Goal: Transaction & Acquisition: Purchase product/service

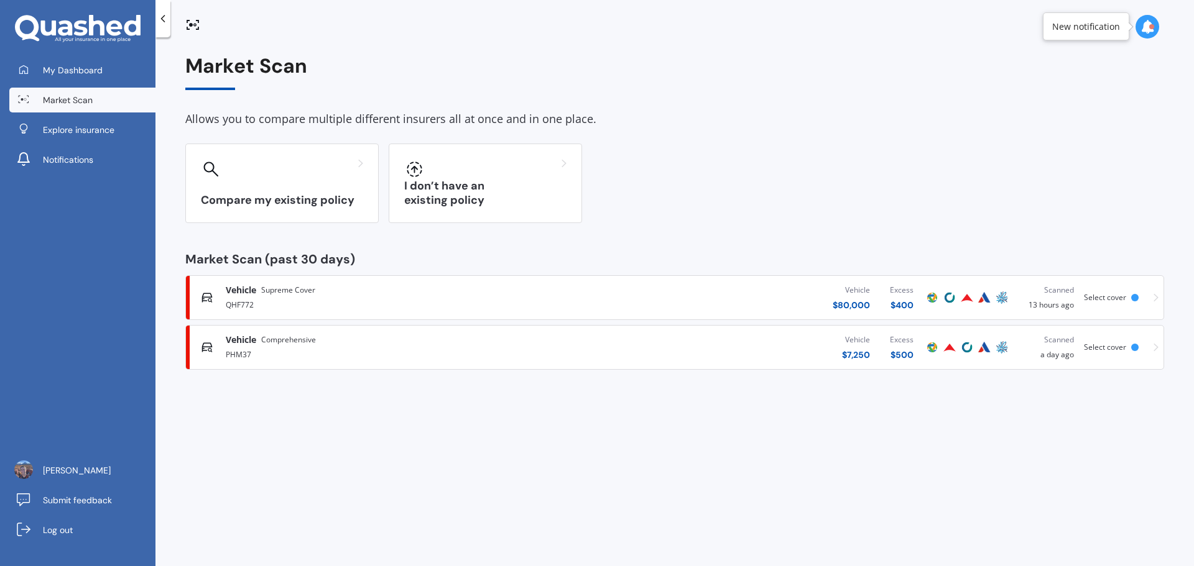
click at [751, 346] on div "Vehicle $ 7,250 Excess $ 500" at bounding box center [742, 347] width 361 height 37
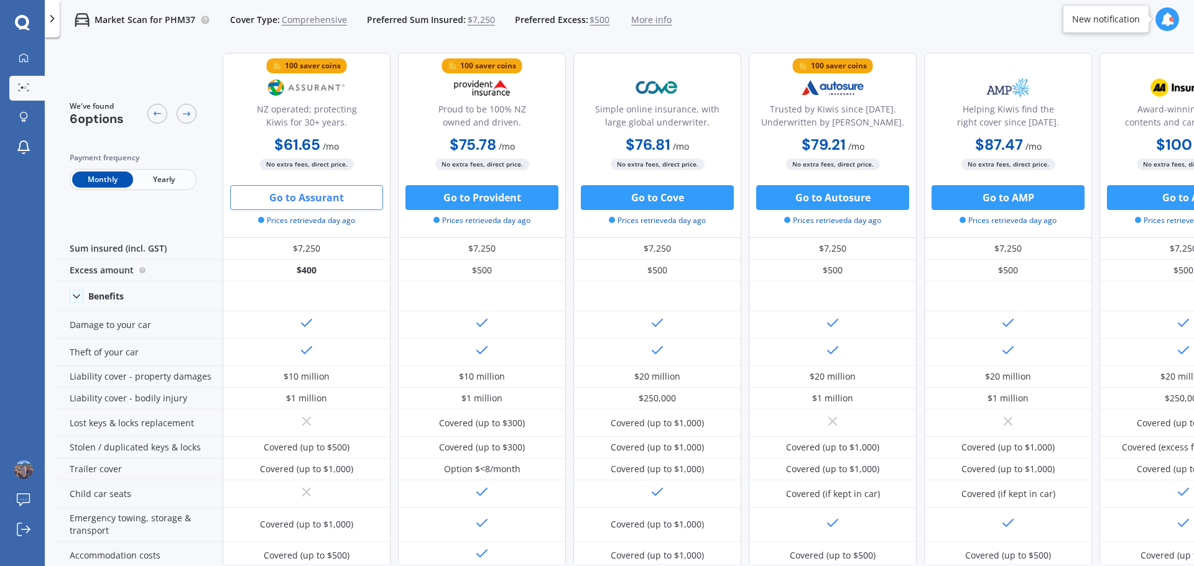
click at [310, 201] on button "Go to Assurant" at bounding box center [306, 197] width 153 height 25
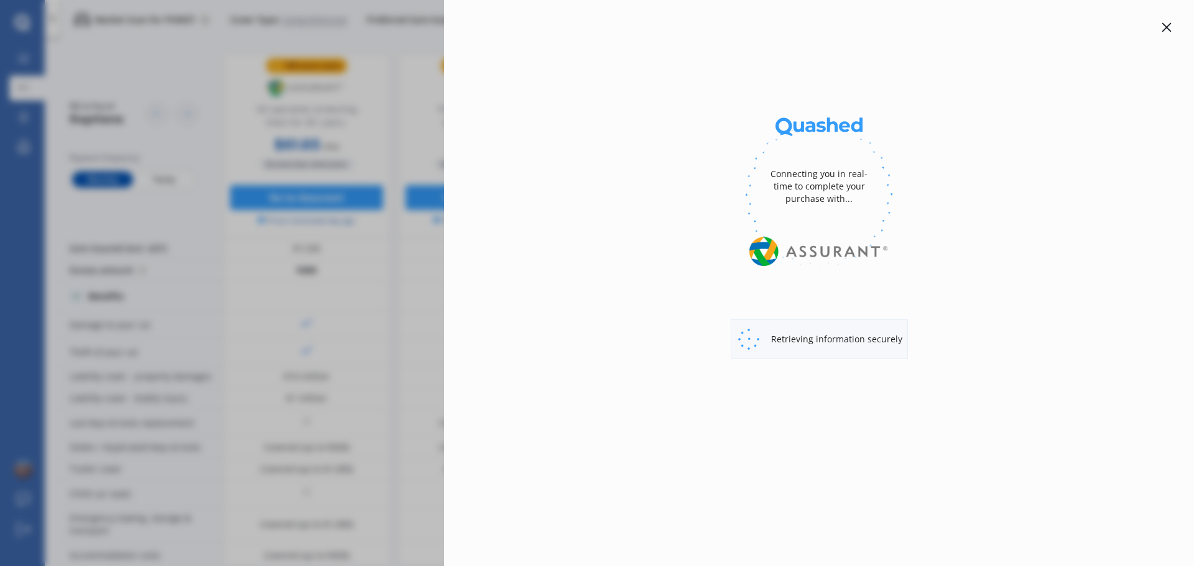
select select "Monthly"
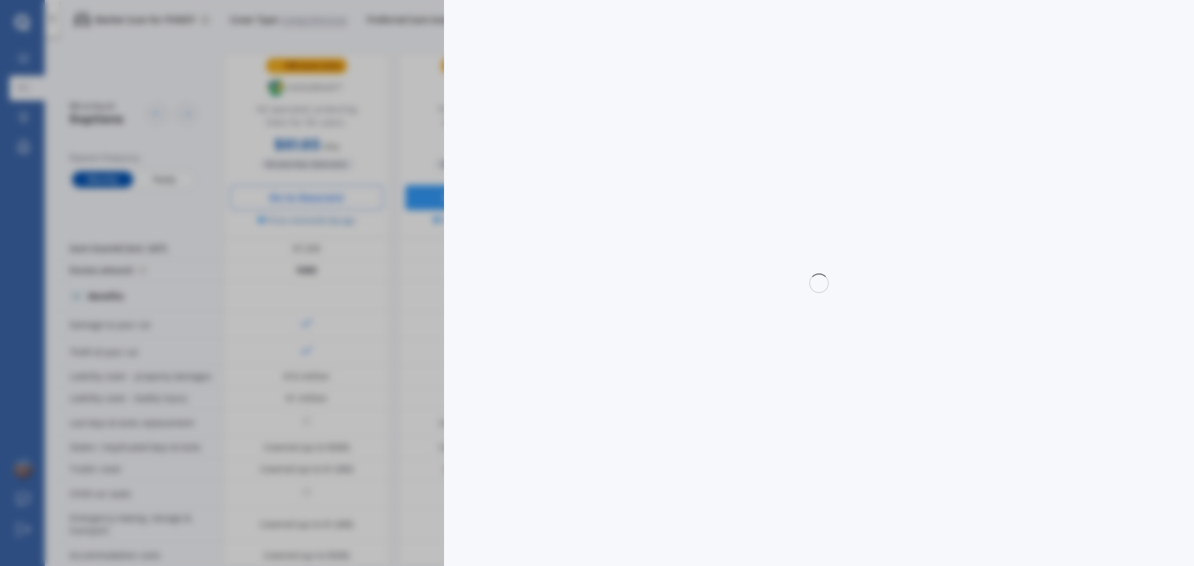
select select "full"
select select "0"
select select "[GEOGRAPHIC_DATA]"
select select "TOYOTA"
select select "AQUA"
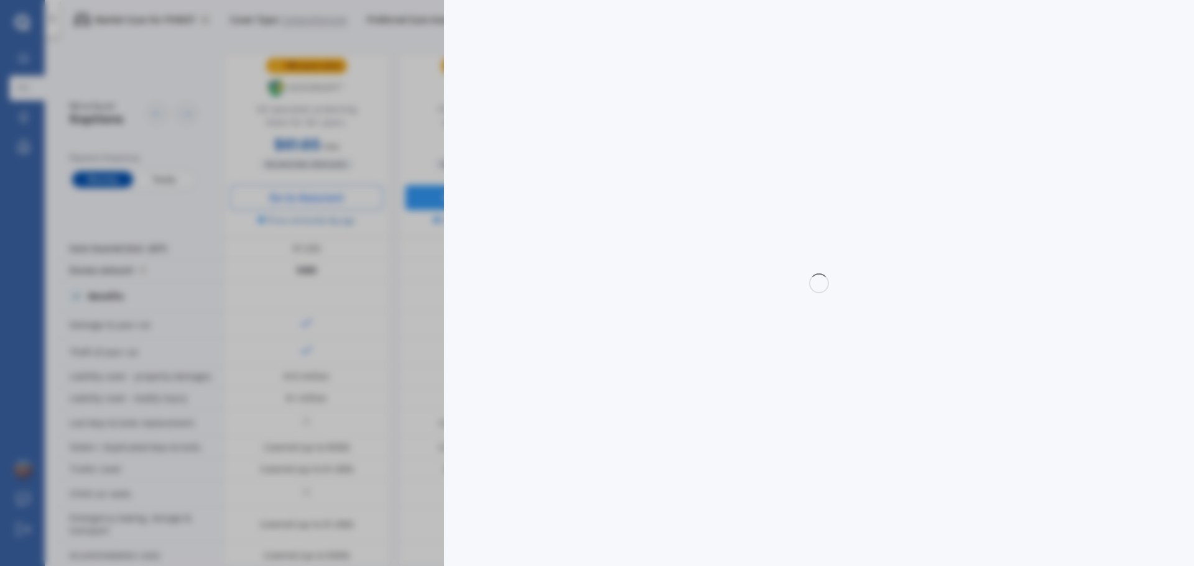
select select "HYBRID"
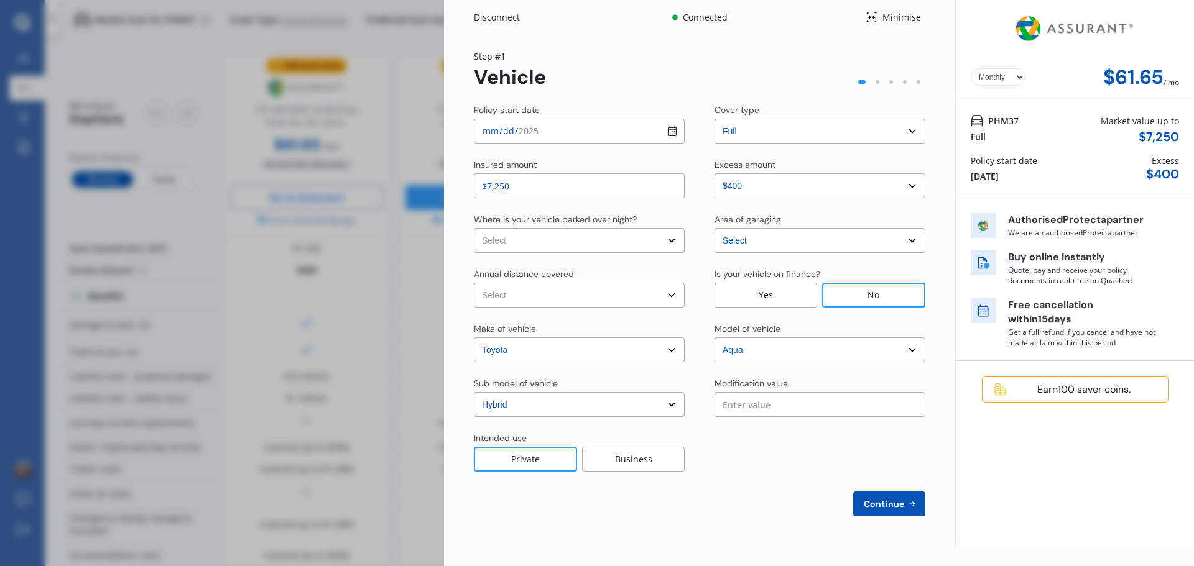
click at [665, 242] on select "Select In a garage On own property On street or road" at bounding box center [579, 240] width 211 height 25
select select "On street or road"
click at [474, 228] on select "Select In a garage On own property On street or road" at bounding box center [579, 240] width 211 height 25
click at [818, 242] on select "Select [GEOGRAPHIC_DATA] [GEOGRAPHIC_DATA] [GEOGRAPHIC_DATA] / [PERSON_NAME] / …" at bounding box center [819, 240] width 211 height 25
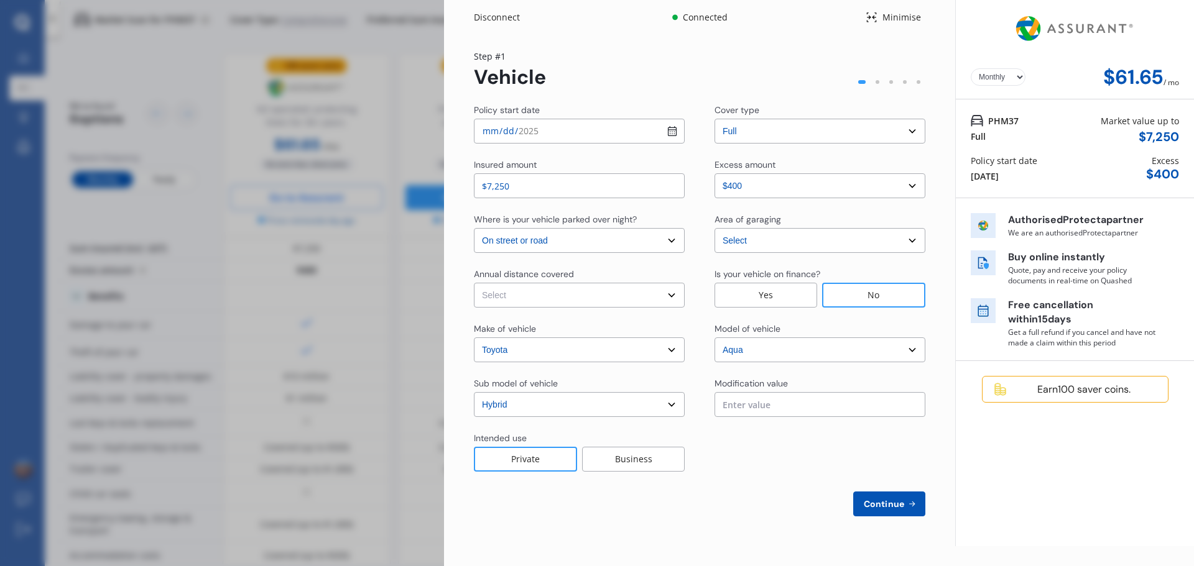
click at [670, 297] on select "Select Low (less than 15,000km per year) Average (15,000-30,000km per year) Hig…" at bounding box center [579, 295] width 211 height 25
select select "15000"
click at [474, 283] on select "Select Low (less than 15,000km per year) Average (15,000-30,000km per year) Hig…" at bounding box center [579, 295] width 211 height 25
click at [873, 291] on div "No" at bounding box center [873, 295] width 103 height 25
click at [532, 463] on div "Private" at bounding box center [525, 459] width 103 height 25
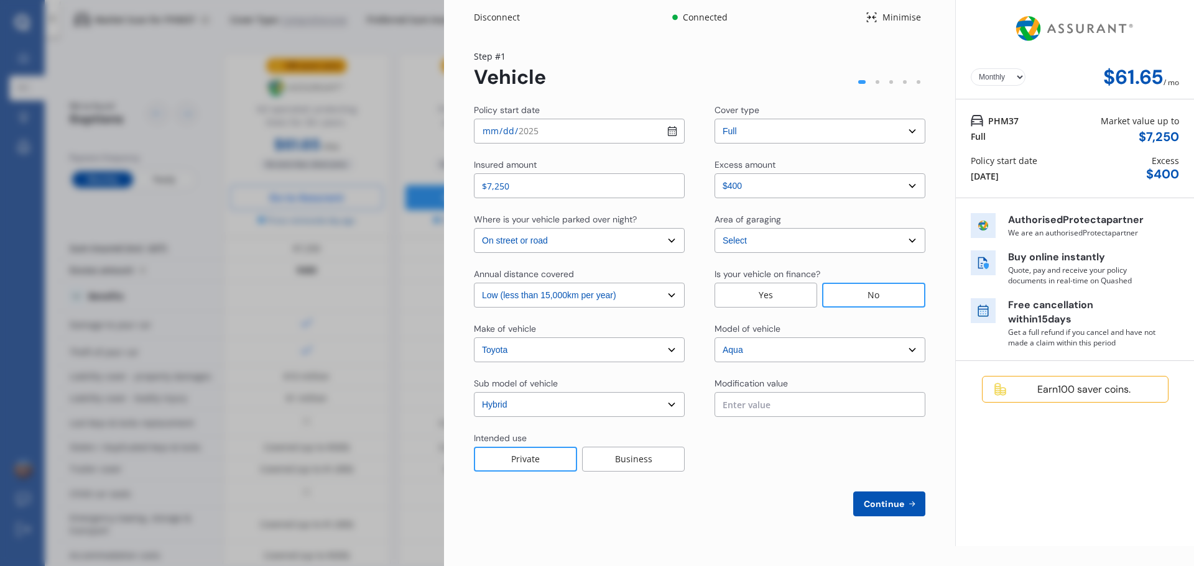
click at [881, 504] on span "Continue" at bounding box center [883, 504] width 45 height 10
select select "Mr"
select select "05"
select select "12"
select select "1978"
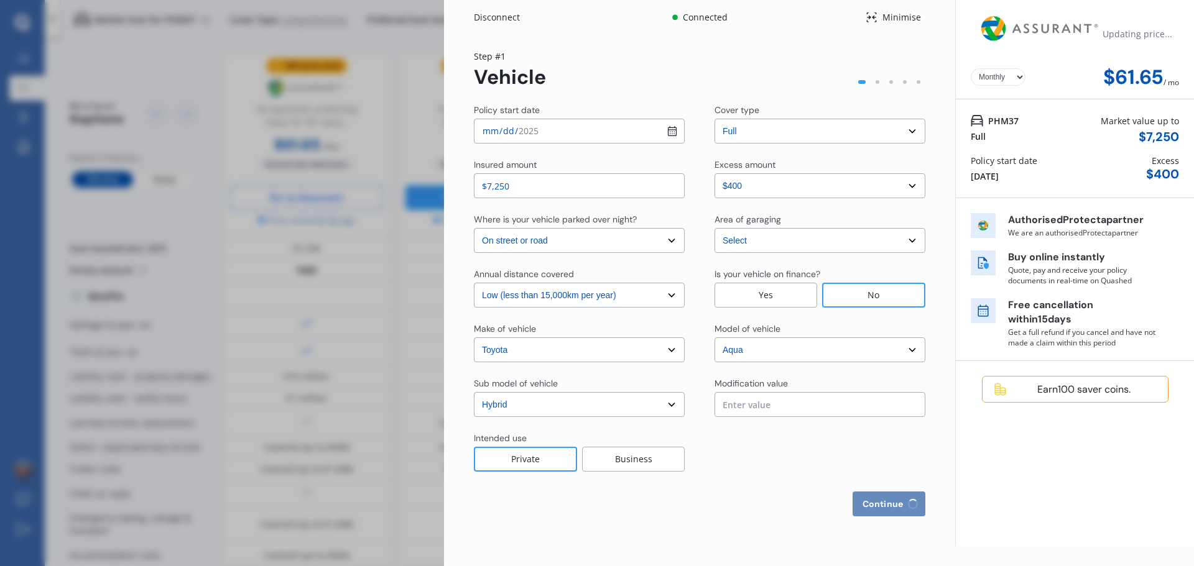
select select "full"
select select "more than 4 years"
select select "[GEOGRAPHIC_DATA]"
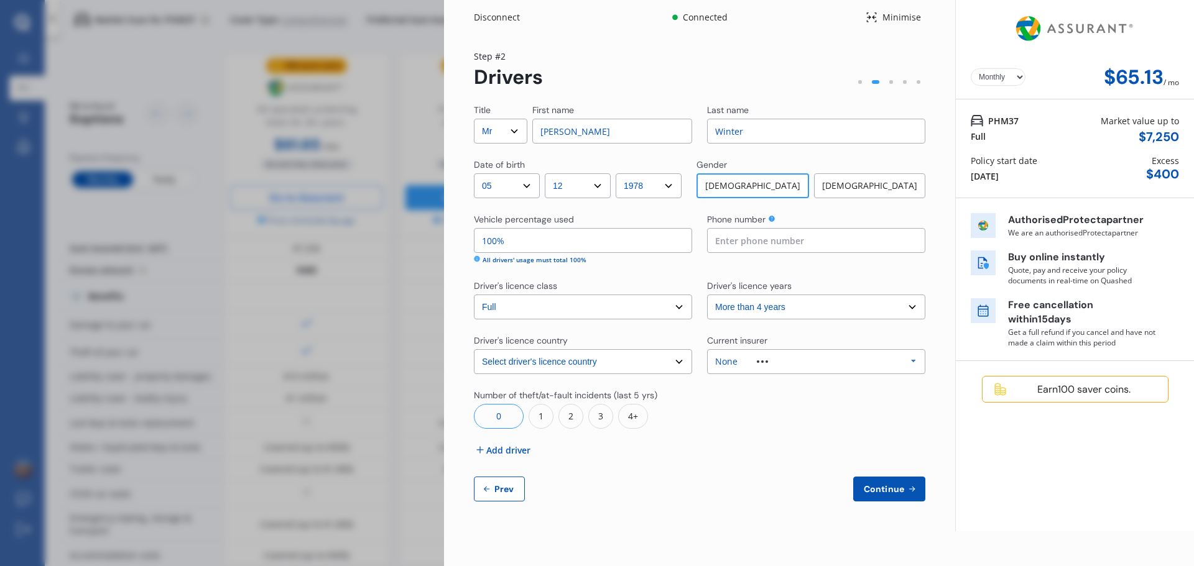
click at [620, 134] on input "[PERSON_NAME]" at bounding box center [612, 131] width 160 height 25
type input "[PERSON_NAME]"
click at [545, 247] on input "100%" at bounding box center [583, 240] width 218 height 25
drag, startPoint x: 555, startPoint y: 241, endPoint x: 422, endPoint y: 254, distance: 133.7
click at [422, 254] on div "Disconnect Connected Minimise Yearly Monthly $65.13 / mo Step # 2 Drivers Title…" at bounding box center [597, 283] width 1194 height 566
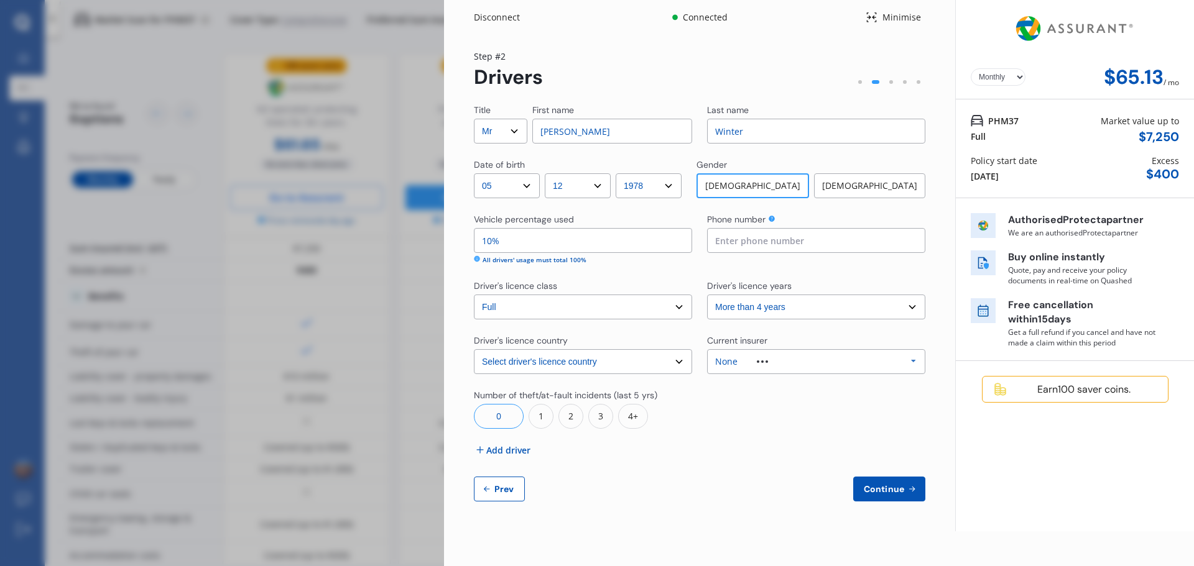
type input "10%"
click at [778, 242] on input at bounding box center [816, 240] width 218 height 25
type input "0212618535"
click at [772, 303] on select "Select driver's licence years Less than 1 year 1-2 years 2-4 years More than 4 …" at bounding box center [816, 307] width 218 height 25
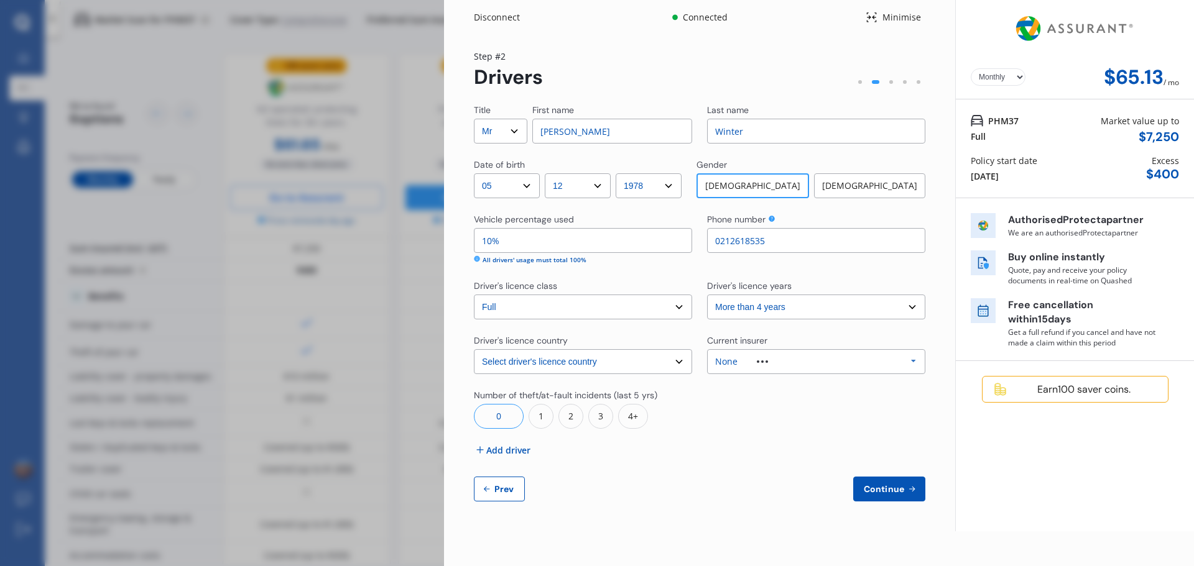
click at [787, 361] on div at bounding box center [762, 362] width 50 height 2
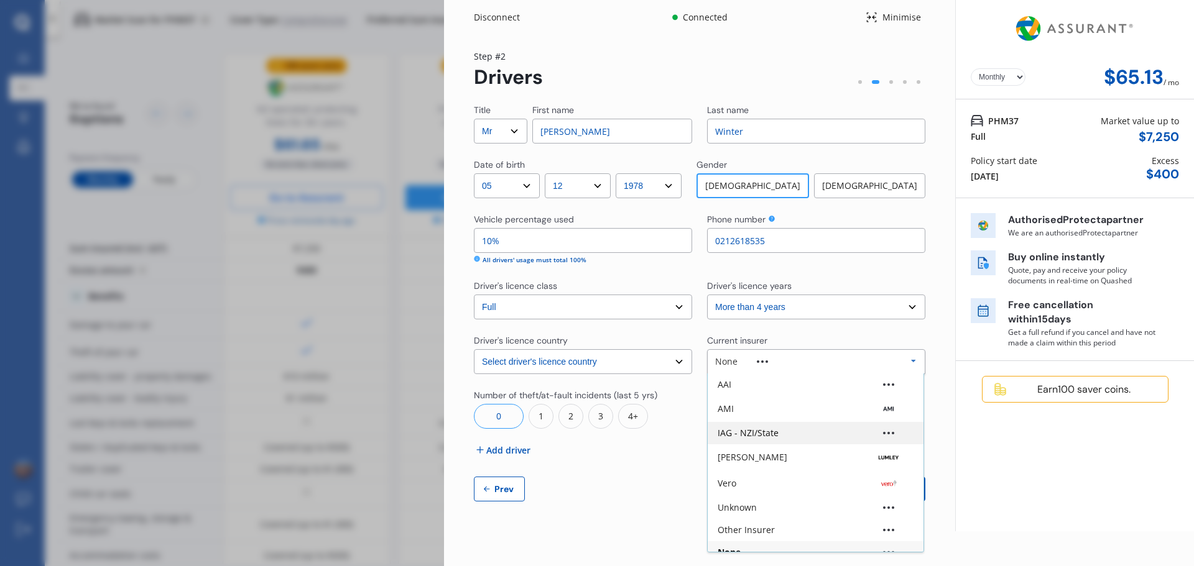
scroll to position [83, 0]
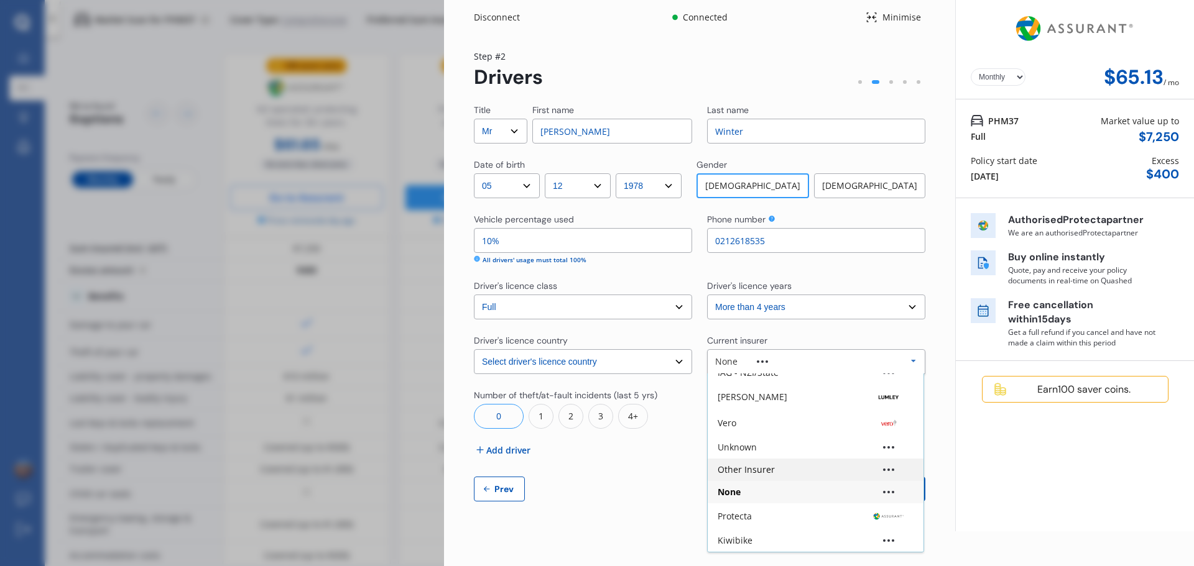
click at [757, 474] on div "Other Insurer" at bounding box center [746, 470] width 57 height 9
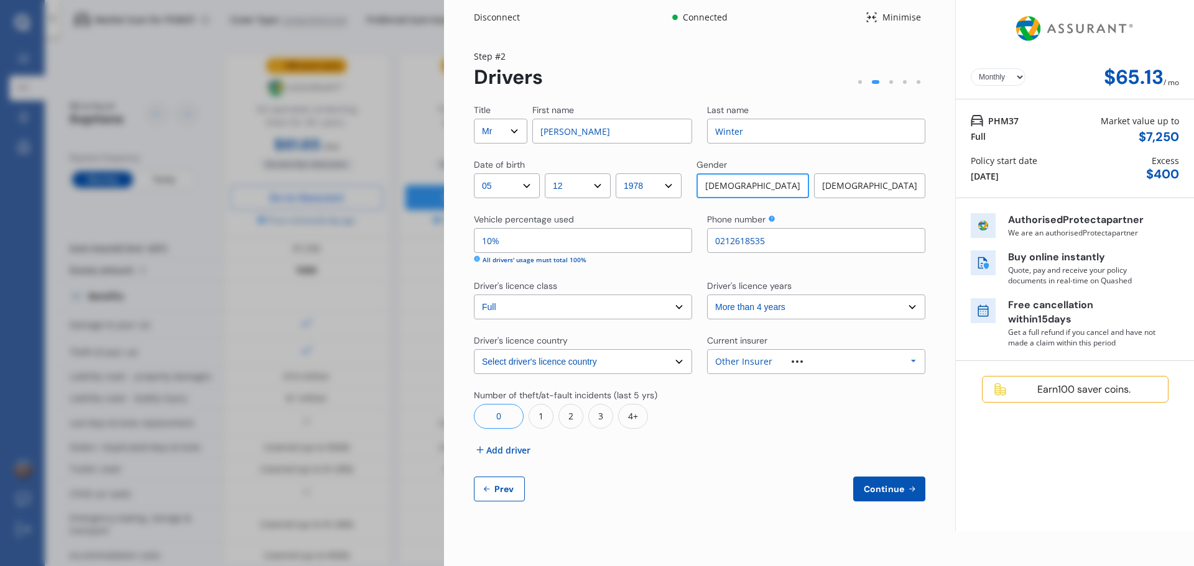
click at [500, 453] on span "Add driver" at bounding box center [508, 450] width 44 height 13
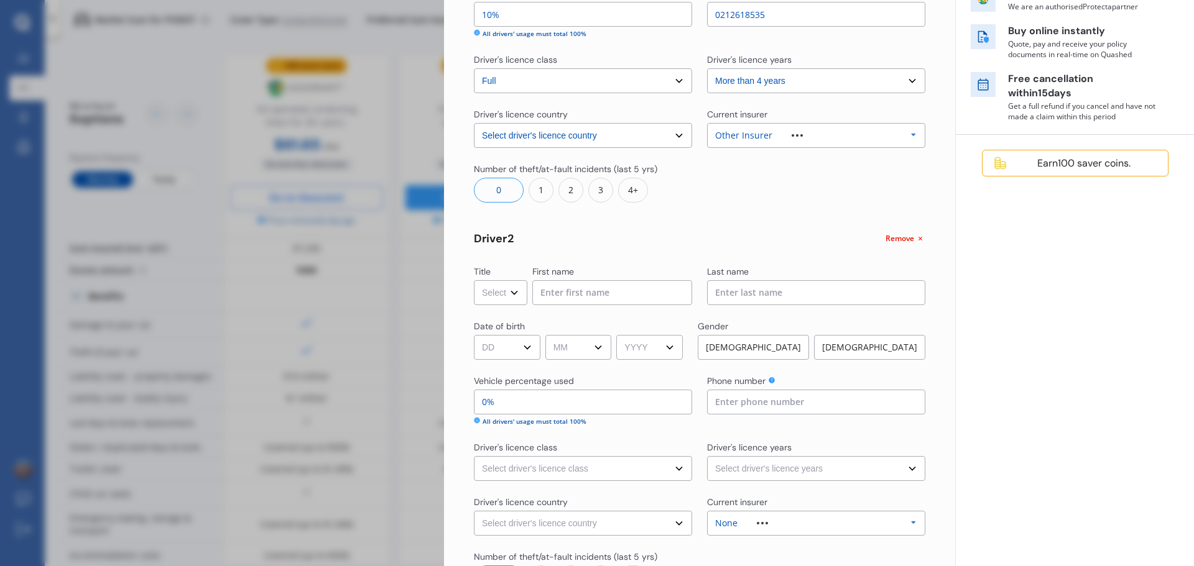
scroll to position [311, 0]
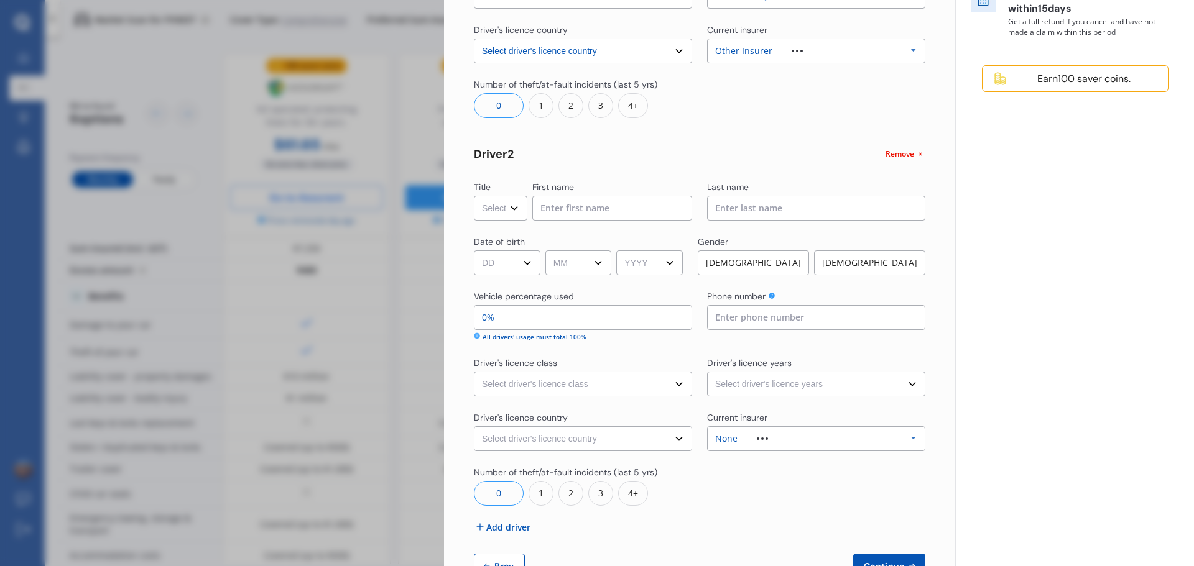
click at [482, 206] on select "Select Mr Mrs Miss Ms Dr" at bounding box center [500, 208] width 53 height 25
select select "Mrs"
click at [474, 196] on select "Select Mr Mrs Miss Ms Dr" at bounding box center [500, 208] width 53 height 25
click at [609, 206] on input at bounding box center [612, 208] width 160 height 25
type input "[PERSON_NAME]"
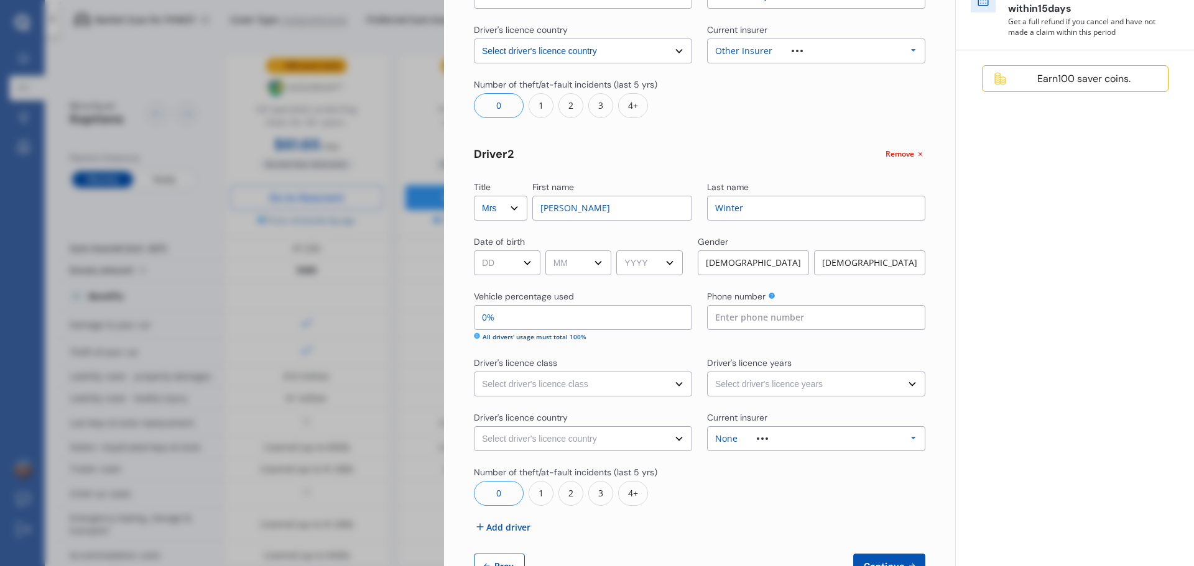
type input "Winter"
drag, startPoint x: 539, startPoint y: 244, endPoint x: 529, endPoint y: 256, distance: 15.4
click at [536, 249] on div "Date of birth" at bounding box center [578, 243] width 209 height 15
click at [522, 263] on select "DD 01 02 03 04 05 06 07 08 09 10 11 12 13 14 15 16 17 18 19 20 21 22 23 24 25 2…" at bounding box center [507, 263] width 67 height 25
select select "05"
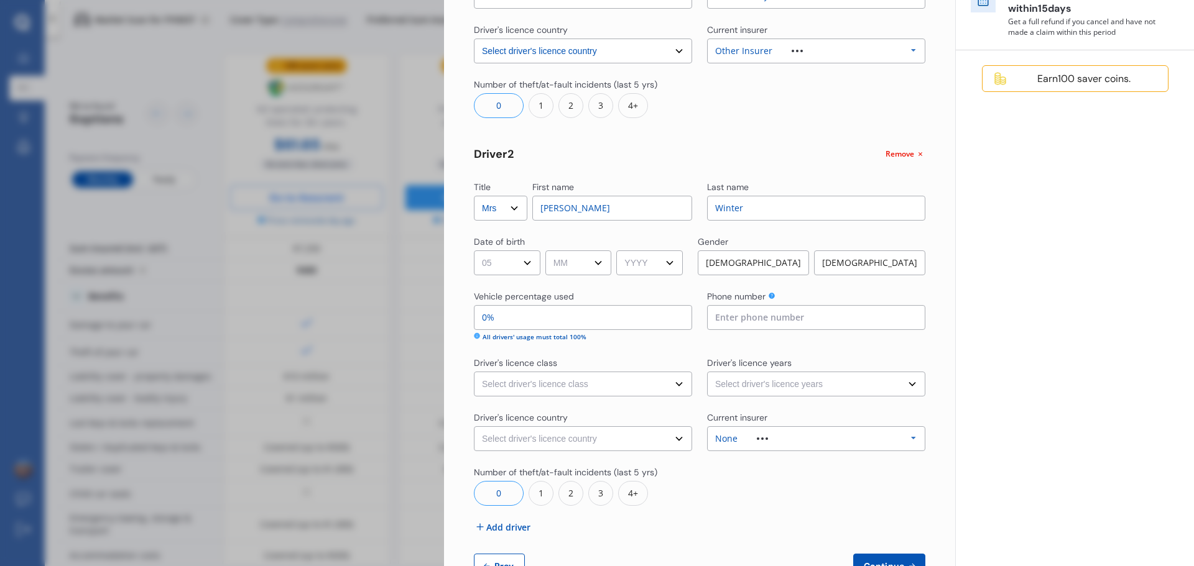
click at [474, 251] on select "DD 01 02 03 04 05 06 07 08 09 10 11 12 13 14 15 16 17 18 19 20 21 22 23 24 25 2…" at bounding box center [507, 263] width 67 height 25
click at [584, 269] on select "MM 01 02 03 04 05 06 07 08 09 10 11 12" at bounding box center [578, 263] width 67 height 25
select select "08"
click at [547, 251] on select "MM 01 02 03 04 05 06 07 08 09 10 11 12" at bounding box center [578, 263] width 67 height 25
click at [660, 265] on select "YYYY 2009 2008 2007 2006 2005 2004 2003 2002 2001 2000 1999 1998 1997 1996 1995…" at bounding box center [649, 263] width 67 height 25
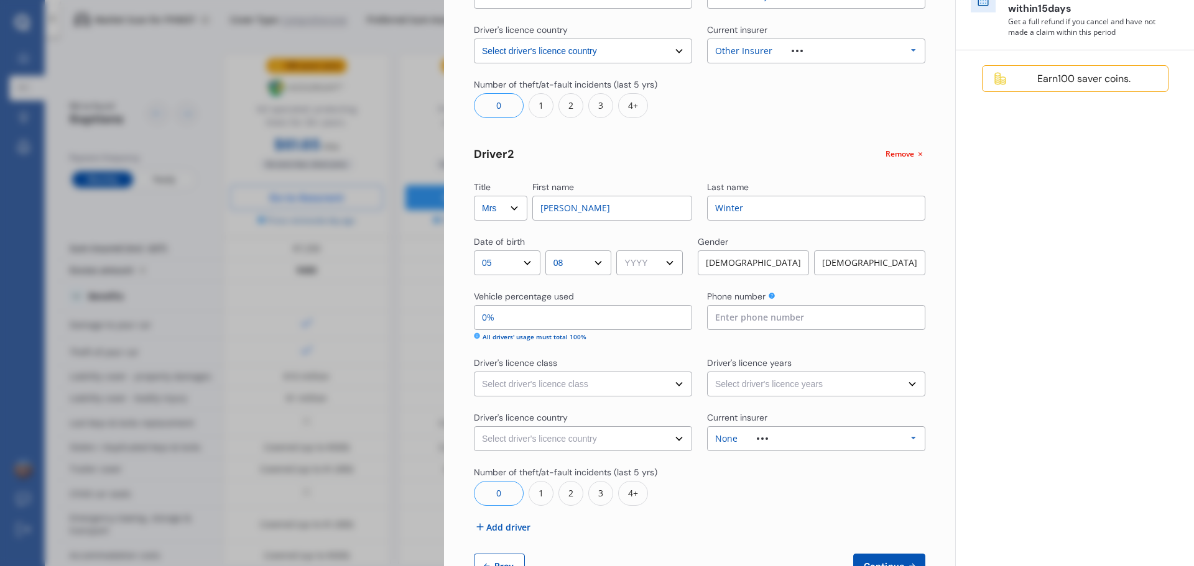
select select "1979"
click at [621, 251] on select "YYYY 2009 2008 2007 2006 2005 2004 2003 2002 2001 2000 1999 1998 1997 1996 1995…" at bounding box center [649, 263] width 67 height 25
click at [852, 262] on div "[DEMOGRAPHIC_DATA]" at bounding box center [869, 263] width 111 height 25
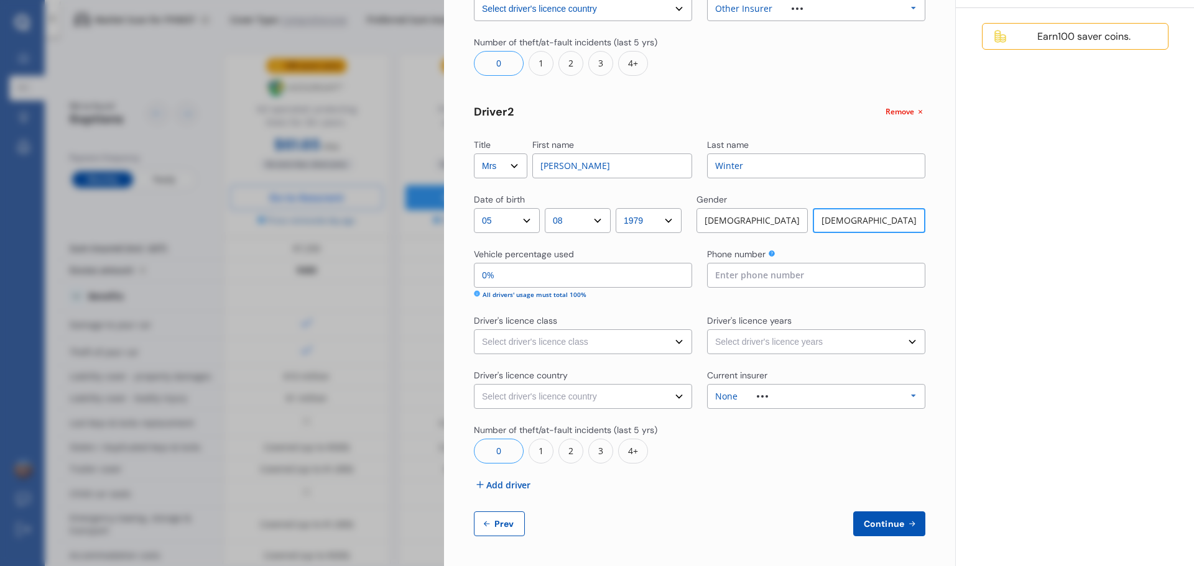
drag, startPoint x: 519, startPoint y: 282, endPoint x: 418, endPoint y: 285, distance: 100.2
click at [418, 285] on div "Disconnect Connected Minimise Yearly Monthly $65.13 / mo Step # 2 Drivers Title…" at bounding box center [597, 283] width 1194 height 566
type input "99%"
type input "1%"
type input "90%"
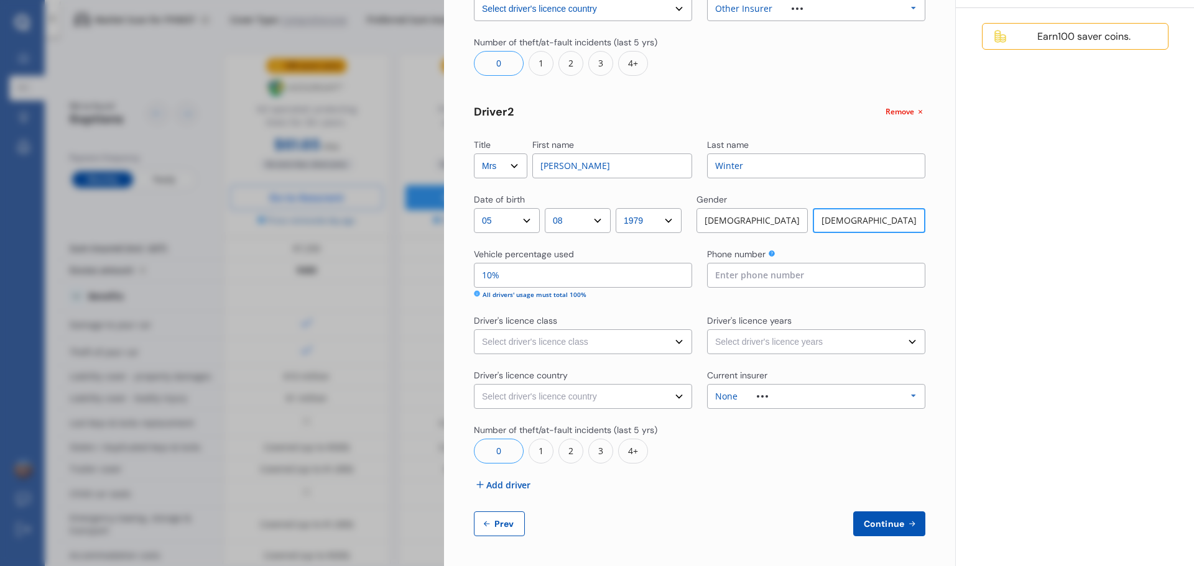
type input "10%"
type input "021477090"
click at [669, 342] on select "Select driver's licence class None Learner Restricted Full" at bounding box center [583, 342] width 218 height 25
select select "full"
click at [474, 330] on select "Select driver's licence class None Learner Restricted Full" at bounding box center [583, 342] width 218 height 25
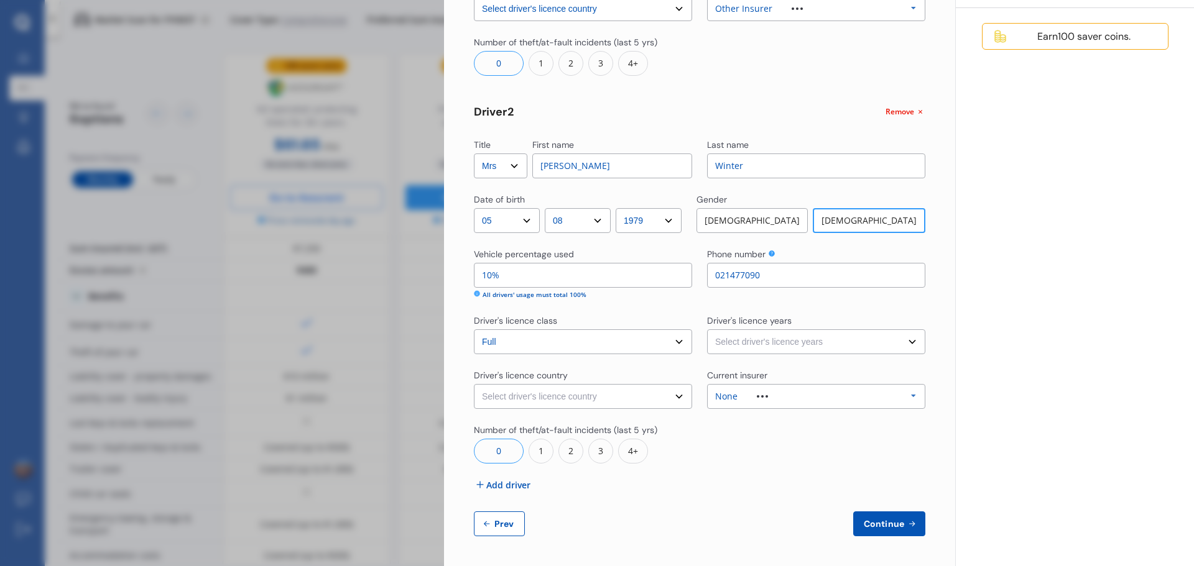
click at [754, 344] on select "Select driver's licence years Less than 1 year 1-2 years 2-4 years More than 4 …" at bounding box center [816, 342] width 218 height 25
select select "more than 4 years"
click at [707, 330] on select "Select driver's licence years Less than 1 year 1-2 years 2-4 years More than 4 …" at bounding box center [816, 342] width 218 height 25
click at [629, 391] on select "Select driver's licence country [GEOGRAPHIC_DATA] [GEOGRAPHIC_DATA] [GEOGRAPHIC…" at bounding box center [583, 396] width 218 height 25
select select "[GEOGRAPHIC_DATA]"
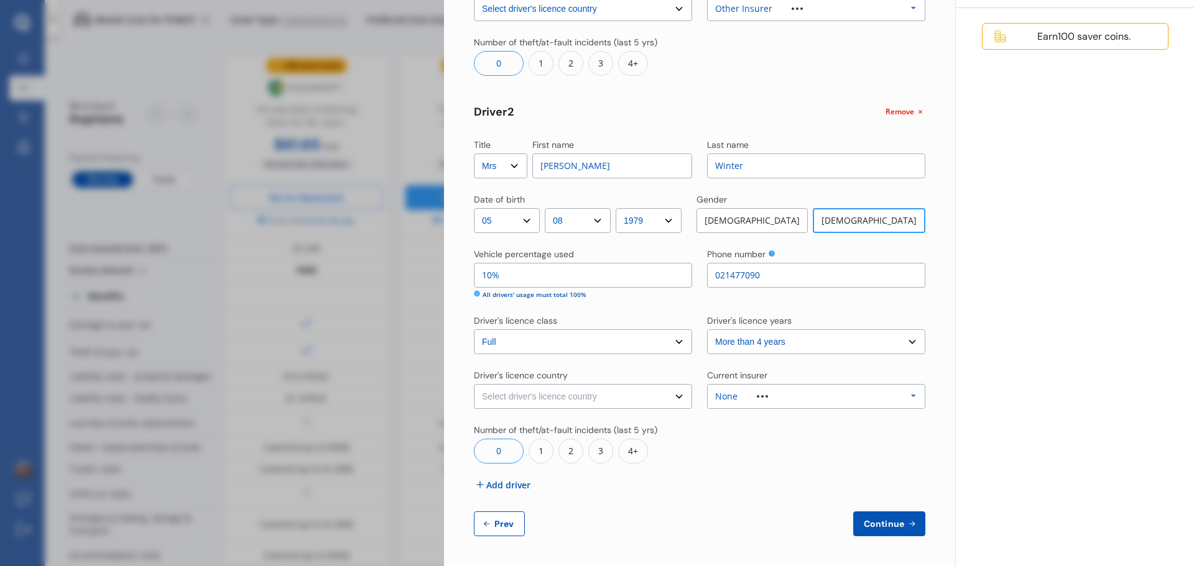
click at [474, 384] on select "Select driver's licence country [GEOGRAPHIC_DATA] [GEOGRAPHIC_DATA] [GEOGRAPHIC…" at bounding box center [583, 396] width 218 height 25
click at [847, 406] on div "None Allianz AAI AMI IAG - NZI/State [PERSON_NAME] Vero Unknown Other Insurer N…" at bounding box center [816, 396] width 218 height 25
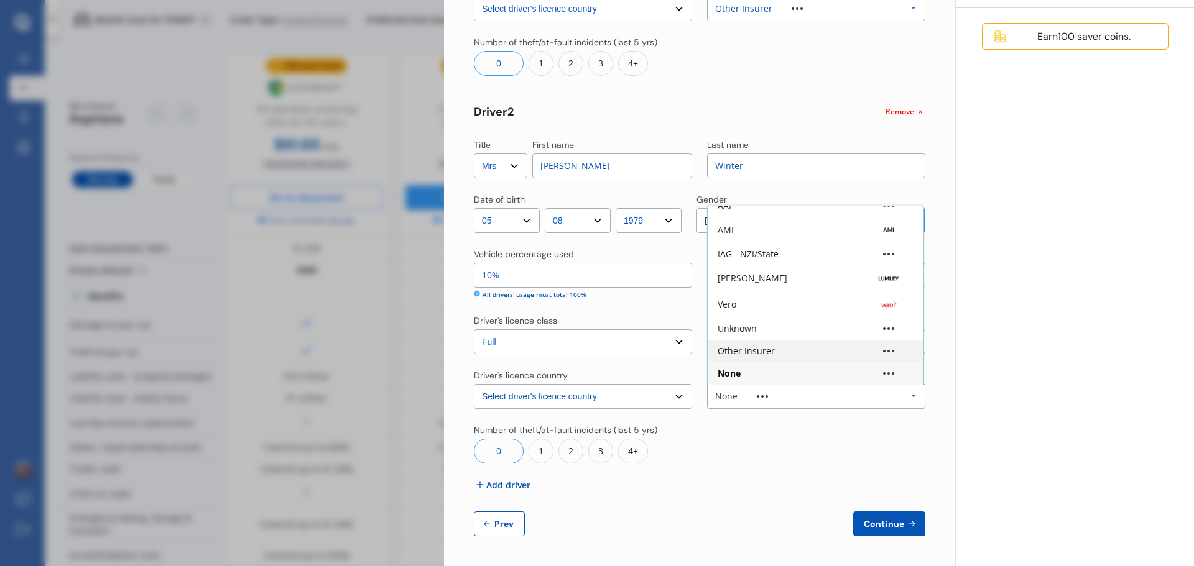
click at [777, 348] on div "Other Insurer" at bounding box center [816, 351] width 196 height 9
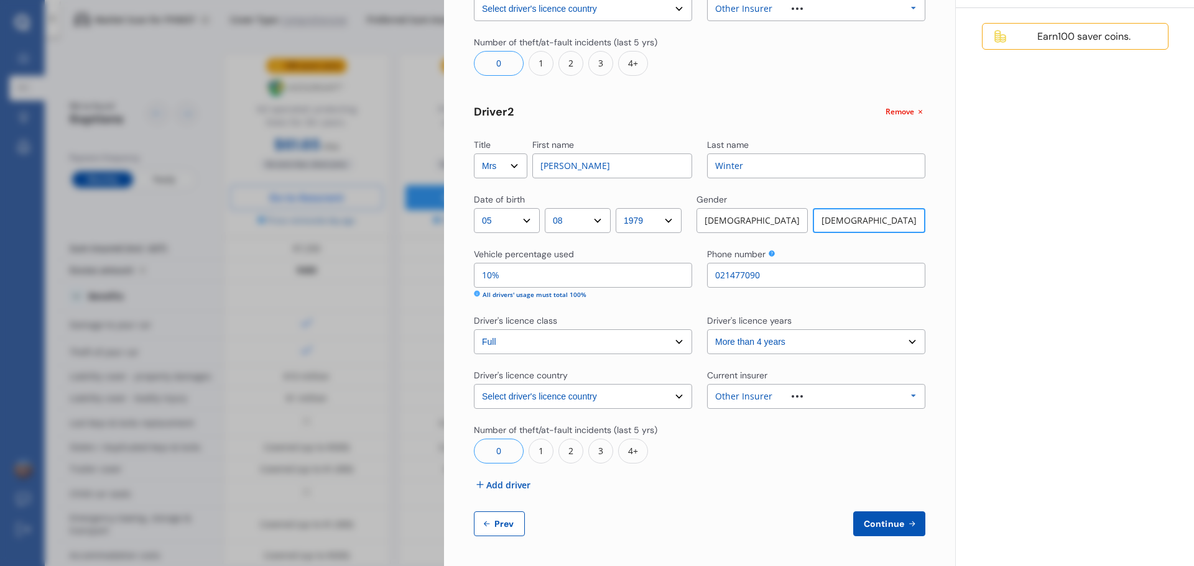
click at [530, 481] on span "Add driver" at bounding box center [508, 485] width 44 height 13
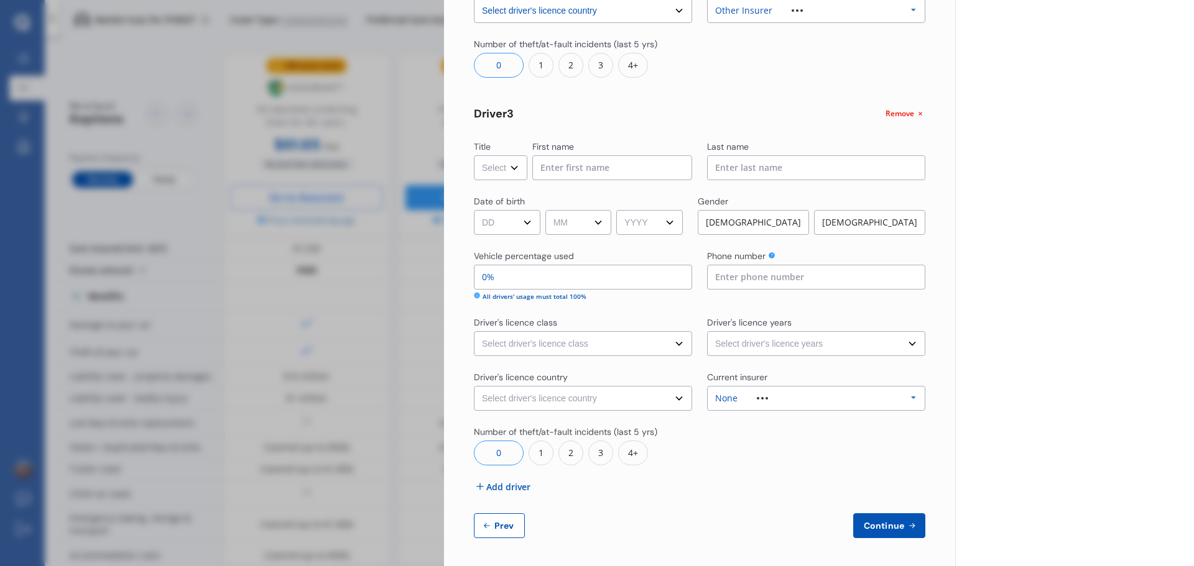
scroll to position [741, 0]
click at [518, 168] on select "Select Mr Mrs Miss Ms Dr" at bounding box center [500, 166] width 53 height 25
select select "Mr"
click at [474, 154] on select "Select Mr Mrs Miss Ms Dr" at bounding box center [500, 166] width 53 height 25
click at [537, 174] on input at bounding box center [612, 166] width 160 height 25
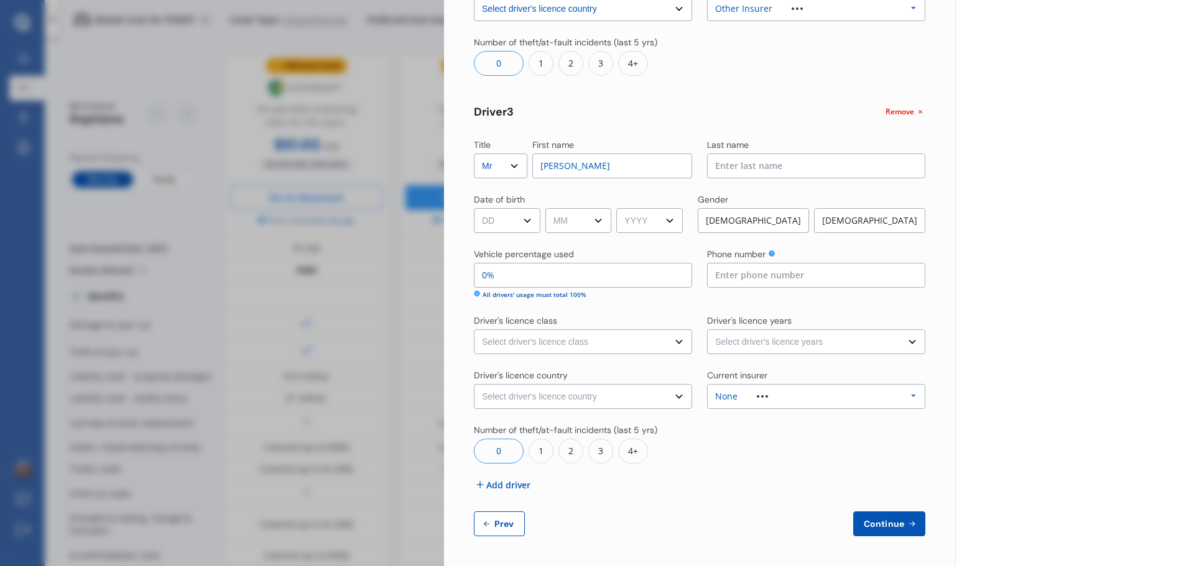
type input "[PERSON_NAME]"
type input "Winter"
click at [512, 222] on select "DD 01 02 03 04 05 06 07 08 09 10 11 12 13 14 15 16 17 18 19 20 21 22 23 24 25 2…" at bounding box center [507, 220] width 67 height 25
select select "19"
click at [474, 208] on select "DD 01 02 03 04 05 06 07 08 09 10 11 12 13 14 15 16 17 18 19 20 21 22 23 24 25 2…" at bounding box center [507, 220] width 67 height 25
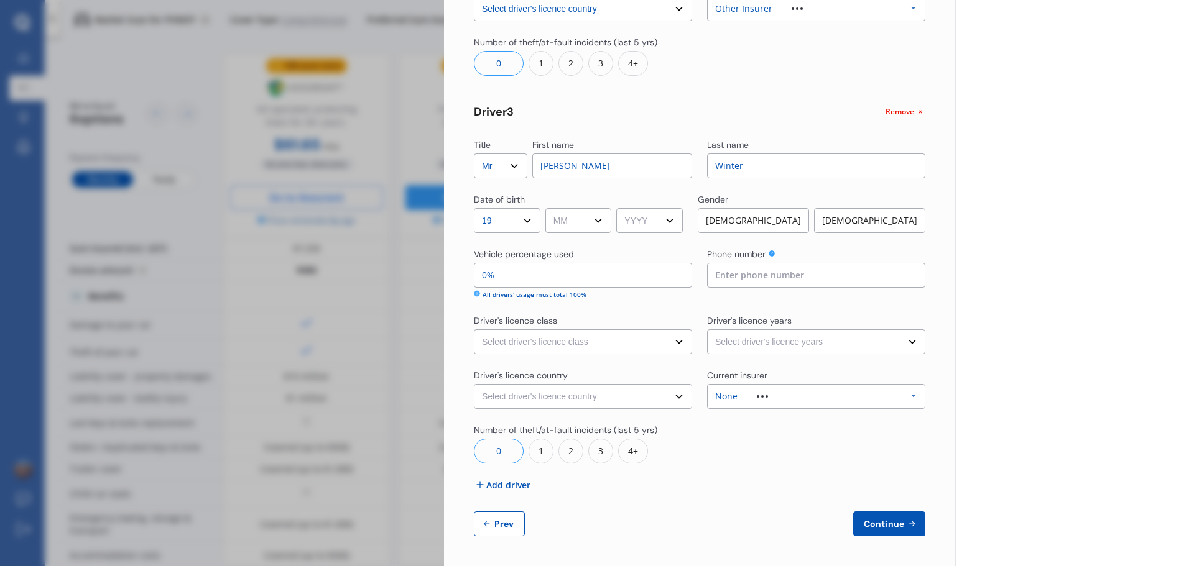
click at [587, 224] on select "MM 01 02 03 04 05 06 07 08 09 10 11 12" at bounding box center [578, 220] width 67 height 25
select select "09"
click at [547, 208] on select "MM 01 02 03 04 05 06 07 08 09 10 11 12" at bounding box center [578, 220] width 67 height 25
click at [675, 211] on select "YYYY 2009 2008 2007 2006 2005 2004 2003 2002 2001 2000 1999 1998 1997 1996 1995…" at bounding box center [649, 220] width 67 height 25
select select "2008"
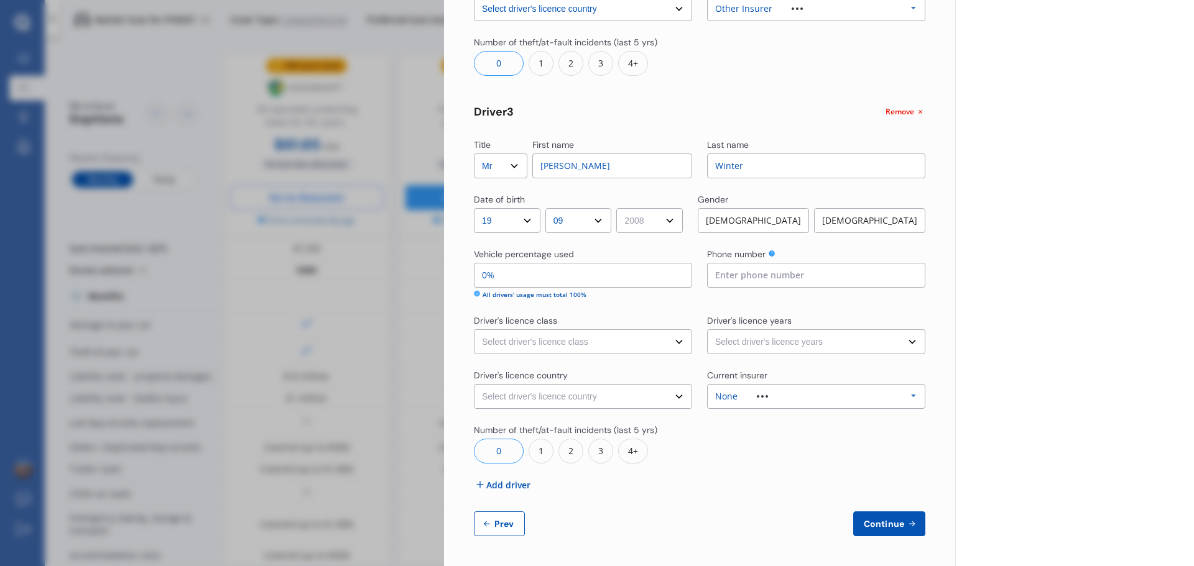
click at [621, 208] on select "YYYY 2009 2008 2007 2006 2005 2004 2003 2002 2001 2000 1999 1998 1997 1996 1995…" at bounding box center [649, 220] width 67 height 25
click at [769, 218] on div "[DEMOGRAPHIC_DATA]" at bounding box center [753, 220] width 111 height 25
click at [581, 275] on input "0%" at bounding box center [583, 275] width 218 height 25
type input "80%"
click at [718, 270] on input at bounding box center [816, 275] width 218 height 25
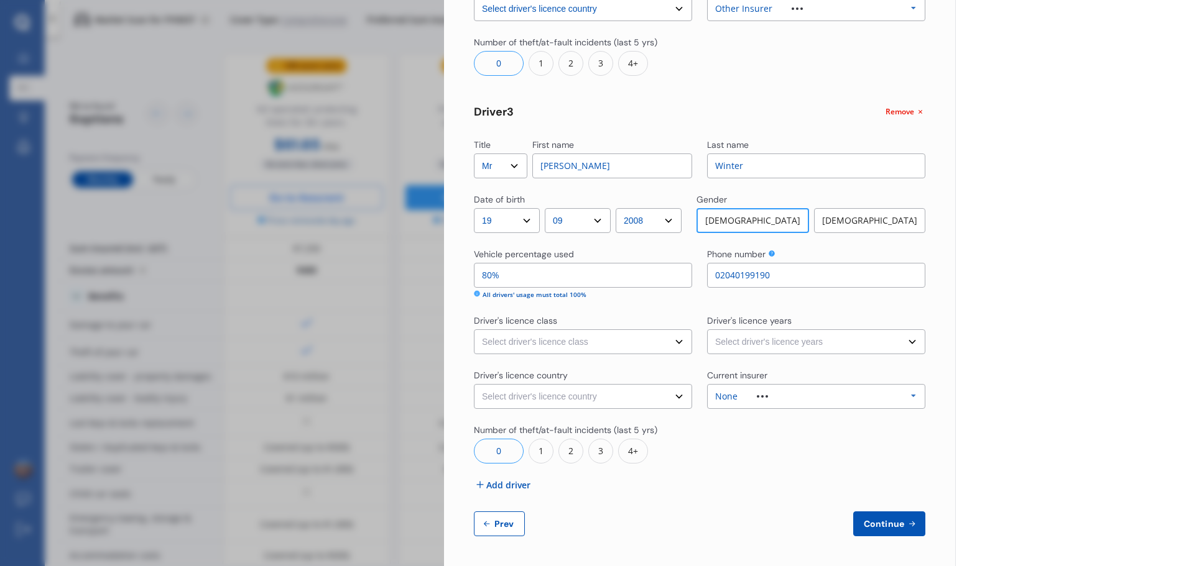
type input "02040199190"
click at [657, 346] on select "Select driver's licence class None Learner Restricted Full" at bounding box center [583, 342] width 218 height 25
select select "learner"
click at [474, 330] on select "Select driver's licence class None Learner Restricted Full" at bounding box center [583, 342] width 218 height 25
click at [803, 348] on select "Select driver's licence years Less than 1 year 1-2 years 2-4 years More than 4 …" at bounding box center [816, 342] width 218 height 25
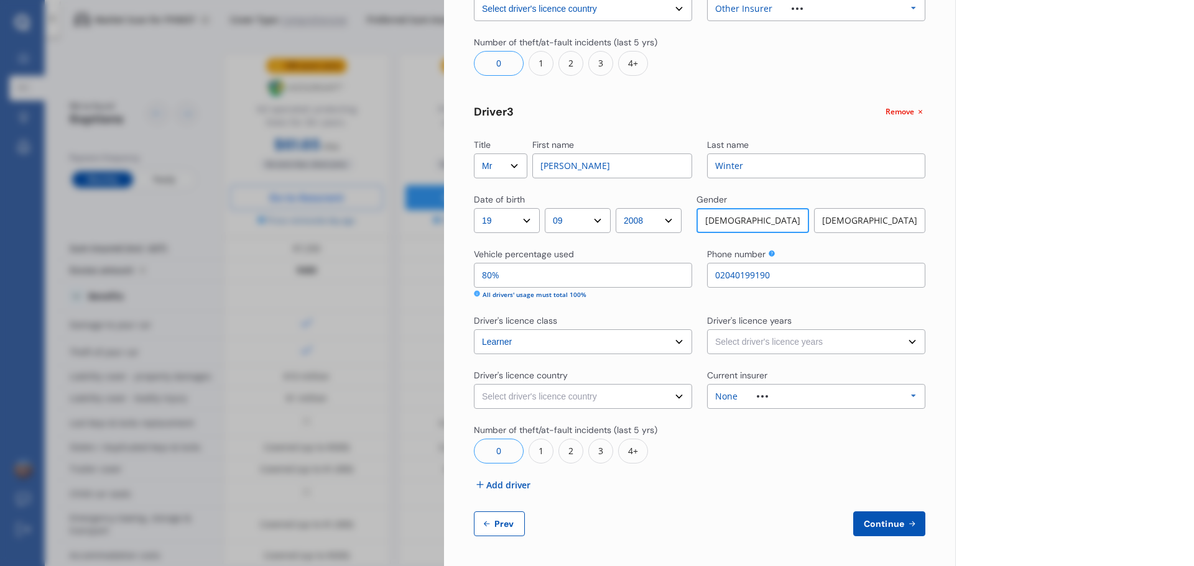
select select "less than 1 year"
click at [707, 330] on select "Select driver's licence years Less than 1 year 1-2 years 2-4 years More than 4 …" at bounding box center [816, 342] width 218 height 25
click at [622, 404] on select "Select driver's licence country [GEOGRAPHIC_DATA] [GEOGRAPHIC_DATA] [GEOGRAPHIC…" at bounding box center [583, 396] width 218 height 25
select select "[GEOGRAPHIC_DATA]"
click at [474, 384] on select "Select driver's licence country [GEOGRAPHIC_DATA] [GEOGRAPHIC_DATA] [GEOGRAPHIC…" at bounding box center [583, 396] width 218 height 25
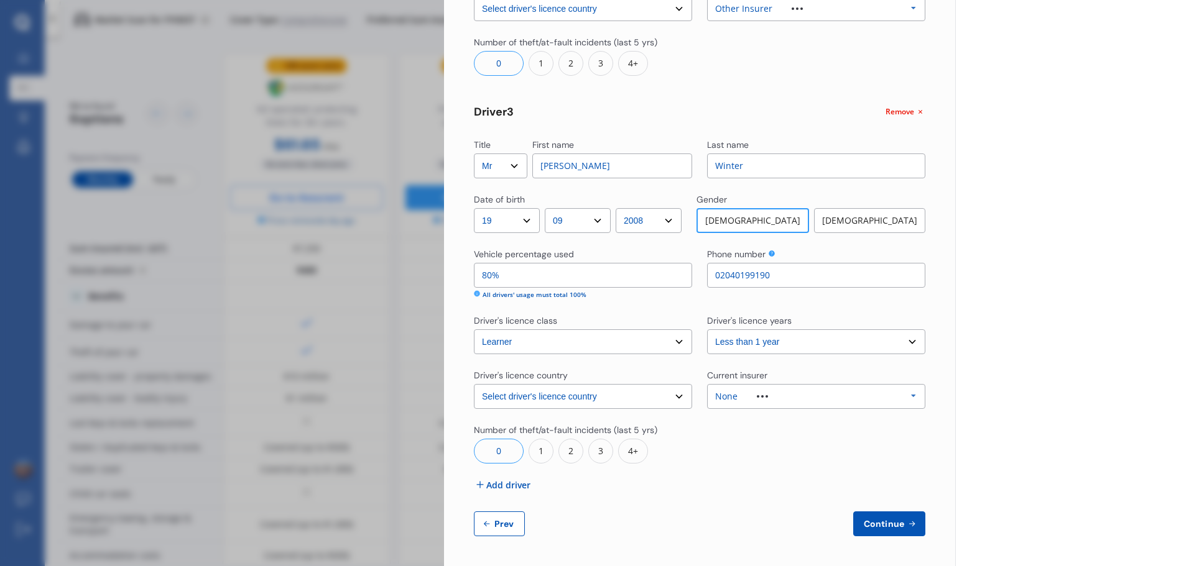
click at [875, 518] on button "Continue" at bounding box center [889, 524] width 72 height 25
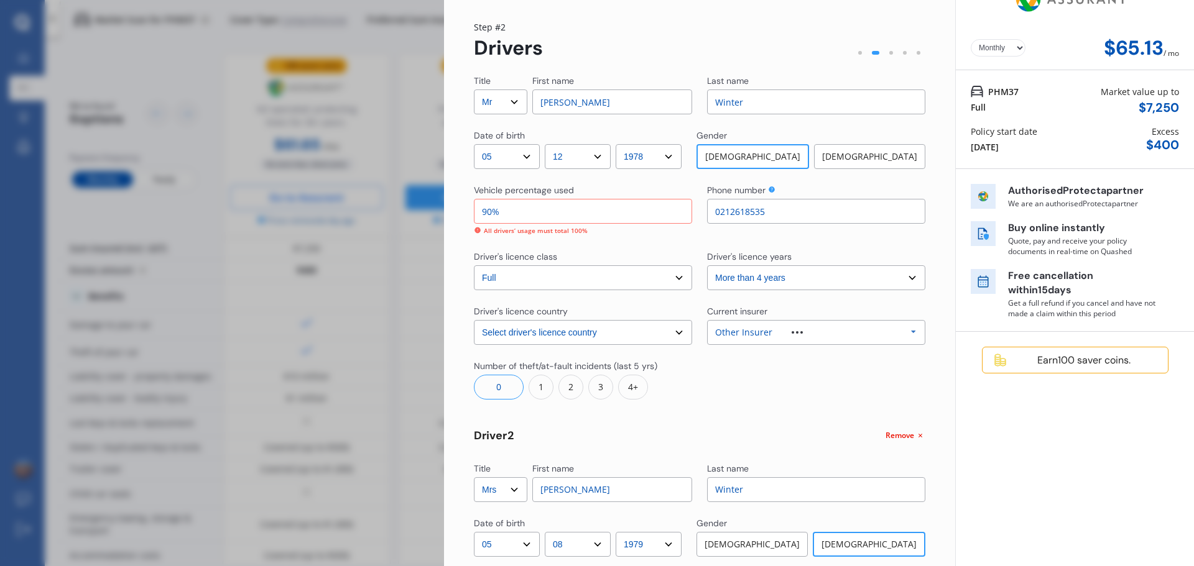
scroll to position [27, 0]
drag, startPoint x: 535, startPoint y: 218, endPoint x: 418, endPoint y: 221, distance: 117.6
click at [418, 221] on div "Disconnect Connected Minimise Yearly Monthly $65.13 / mo Step # 2 Drivers Title…" at bounding box center [597, 283] width 1194 height 566
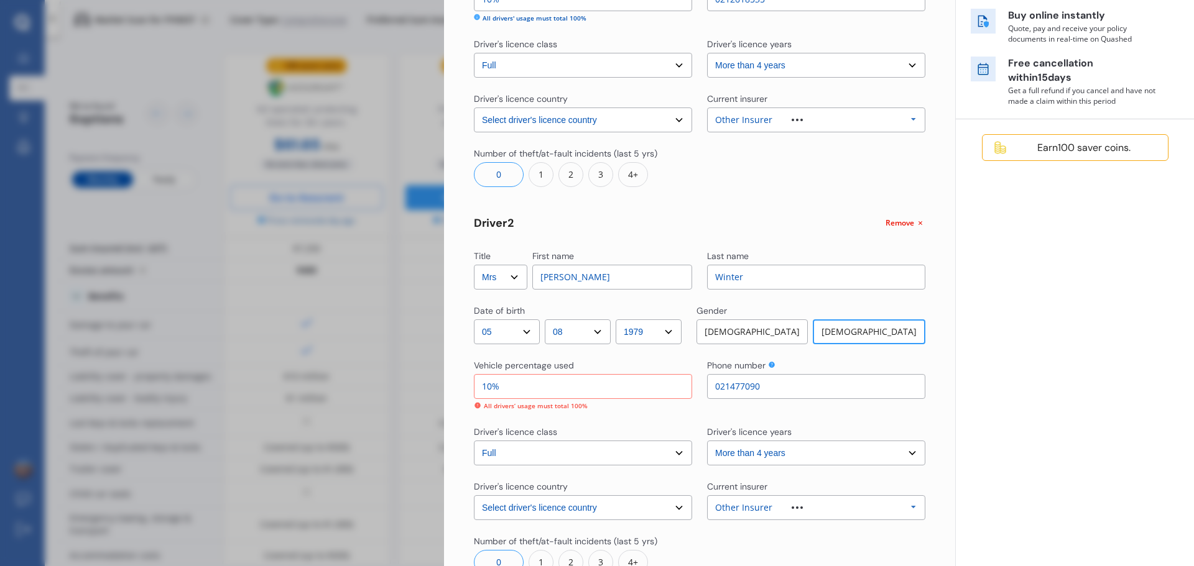
scroll to position [275, 0]
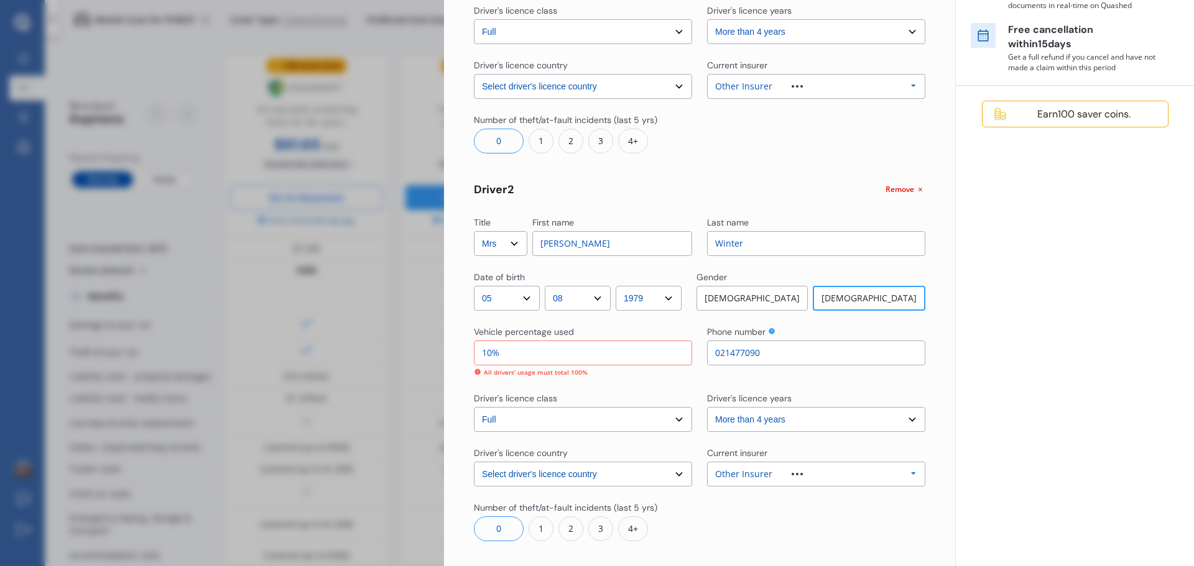
type input "10%"
click at [644, 351] on input "10%" at bounding box center [583, 353] width 218 height 25
click at [1057, 331] on div "Yearly Monthly $65.13 / mo PHM37 Full Market value up to $ 7,250 Policy start d…" at bounding box center [1074, 379] width 239 height 1308
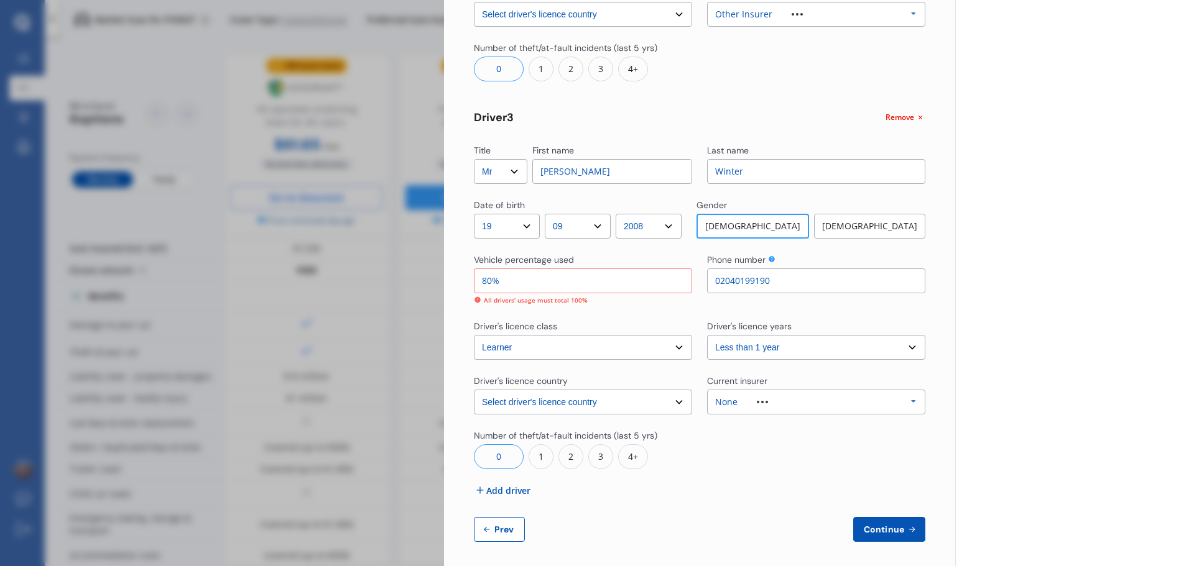
scroll to position [741, 0]
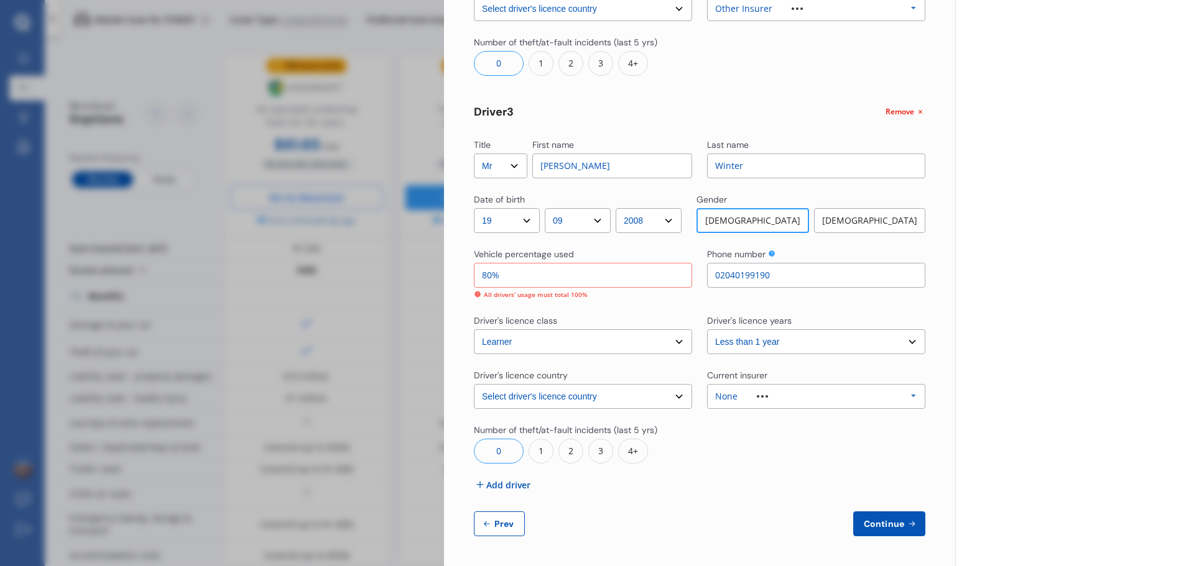
click at [870, 515] on button "Continue" at bounding box center [889, 524] width 72 height 25
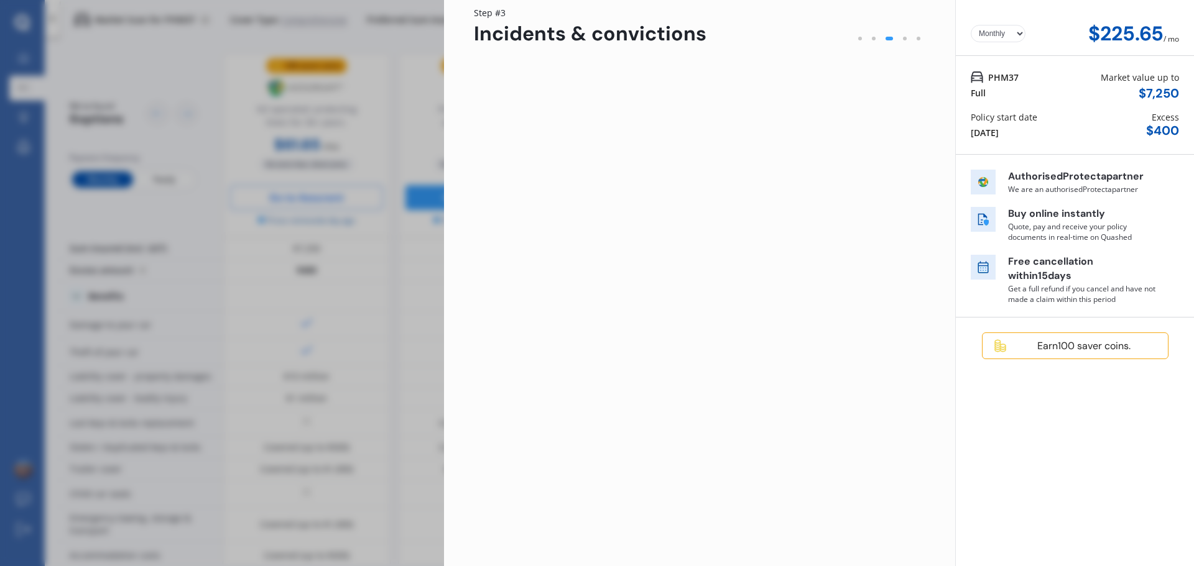
scroll to position [0, 0]
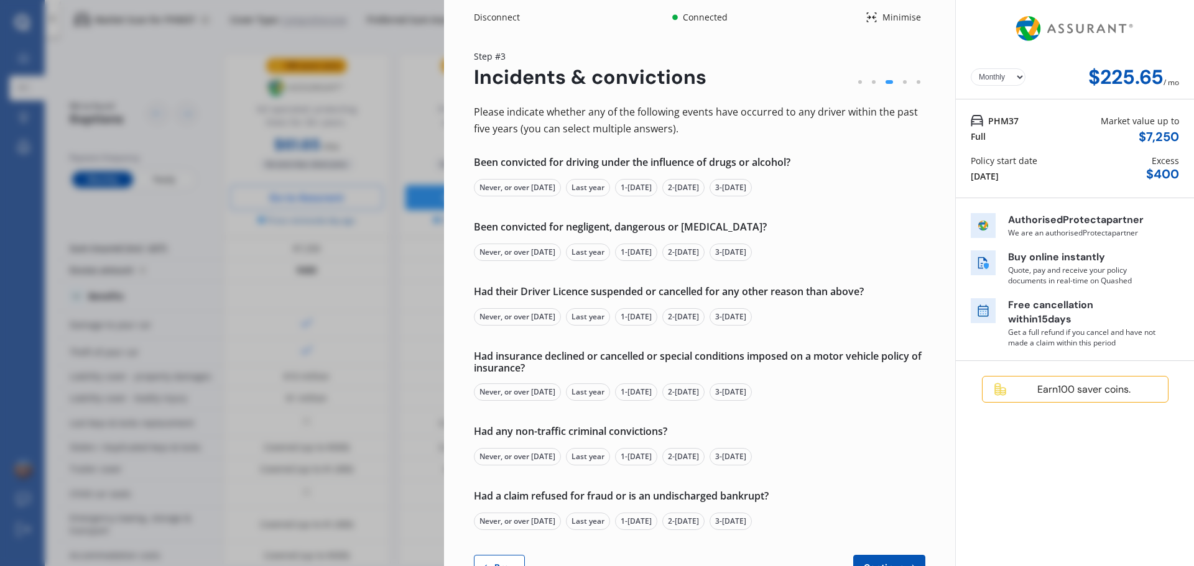
click at [520, 188] on div "Never, or over [DATE]" at bounding box center [517, 187] width 87 height 17
click at [514, 251] on div "Never, or over [DATE]" at bounding box center [517, 252] width 87 height 17
click at [521, 318] on div "Never, or over [DATE]" at bounding box center [517, 316] width 87 height 17
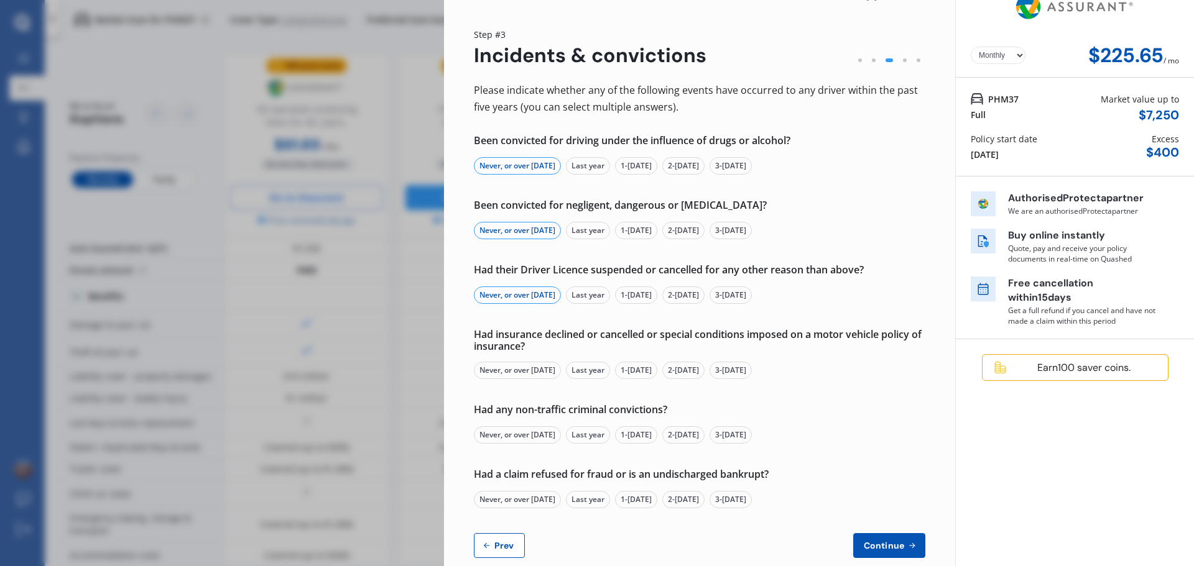
scroll to position [44, 0]
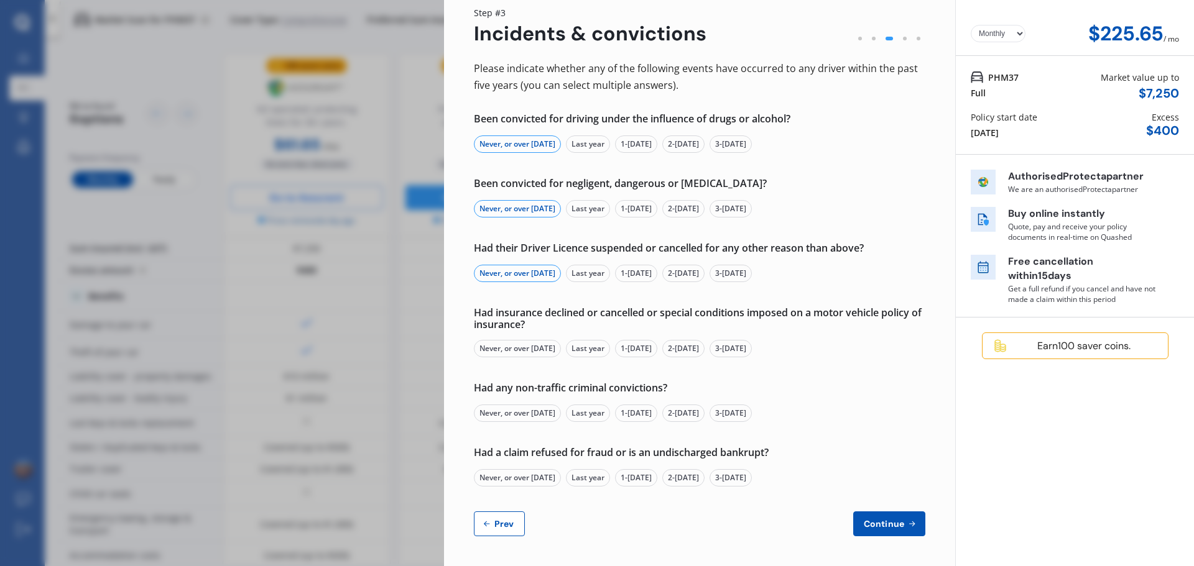
click at [525, 345] on div "Never, or over [DATE]" at bounding box center [517, 348] width 87 height 17
click at [510, 413] on div "Never, or over [DATE]" at bounding box center [517, 413] width 87 height 17
click at [535, 479] on div "Never, or over [DATE]" at bounding box center [517, 477] width 87 height 17
click at [899, 525] on span "Continue" at bounding box center [883, 524] width 45 height 10
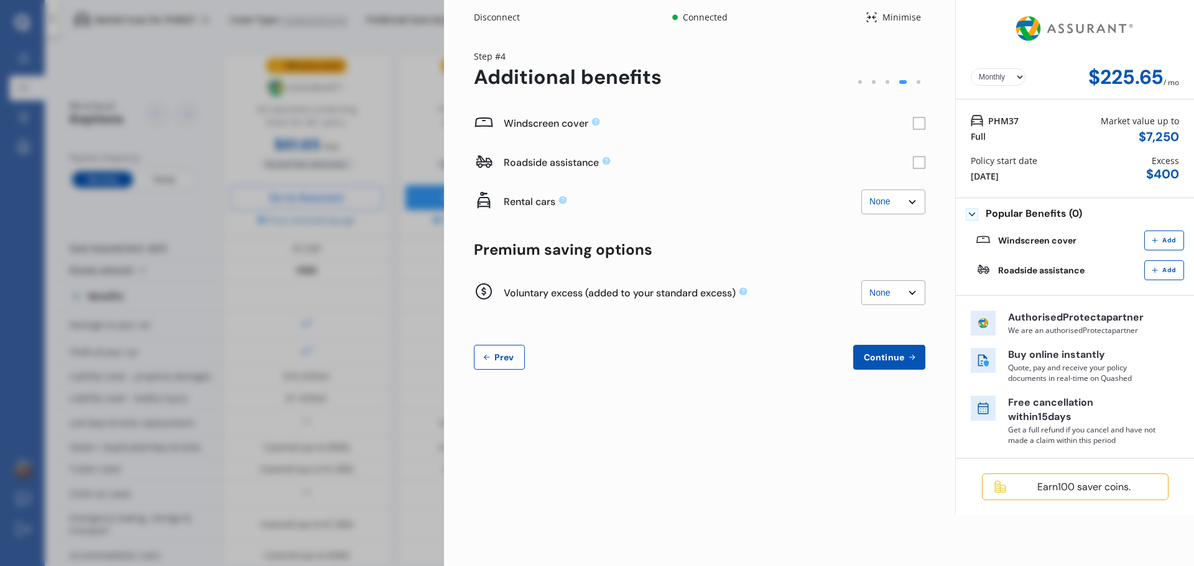
scroll to position [0, 0]
click at [915, 123] on rect at bounding box center [919, 124] width 12 height 12
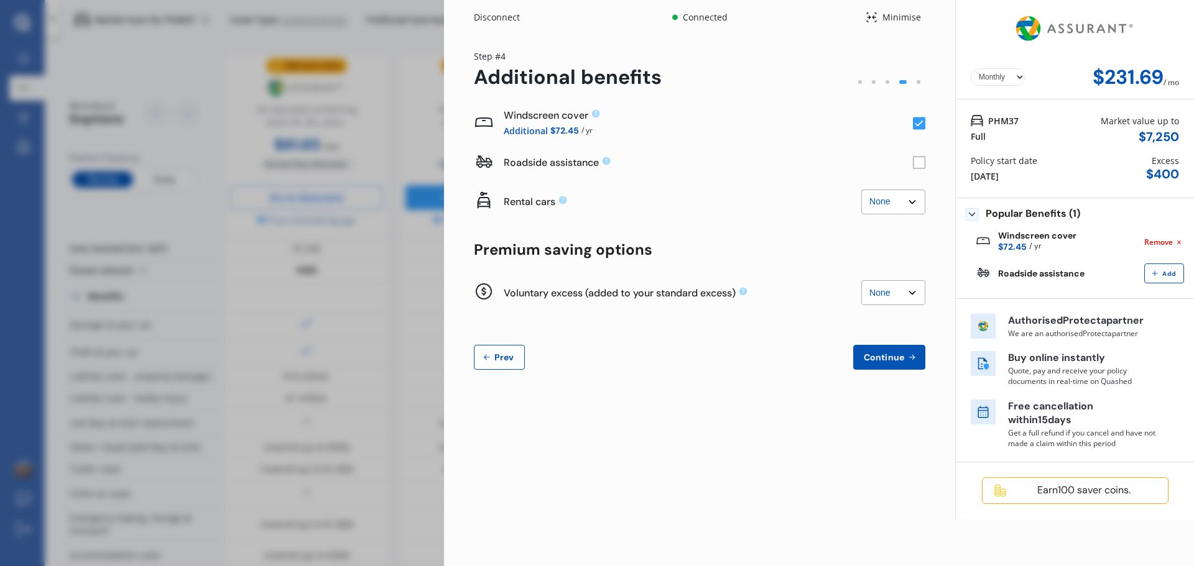
click at [915, 163] on rect at bounding box center [919, 163] width 12 height 12
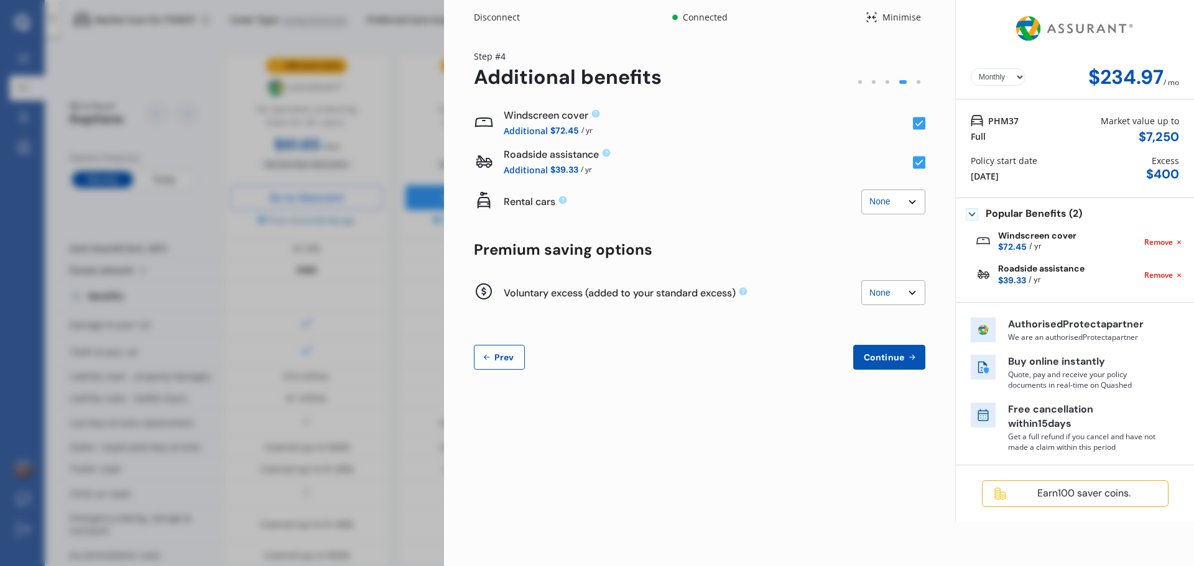
click at [915, 204] on select "None $2,500 $5,000" at bounding box center [893, 202] width 64 height 25
click at [917, 288] on select "None $500 $1,000" at bounding box center [893, 292] width 64 height 25
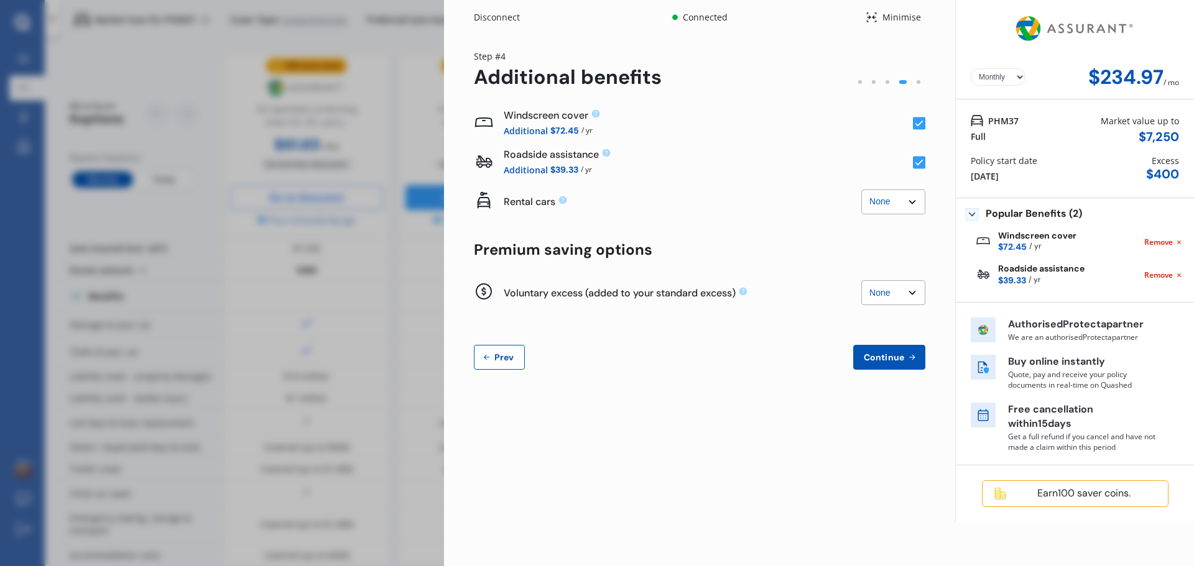
click at [917, 288] on select "None $500 $1,000" at bounding box center [893, 292] width 64 height 25
click at [1016, 80] on select "Yearly Monthly" at bounding box center [998, 76] width 55 height 17
select select "Yearly"
click at [971, 68] on select "Yearly Monthly" at bounding box center [998, 76] width 55 height 17
click at [478, 16] on div "Disconnect" at bounding box center [504, 17] width 60 height 12
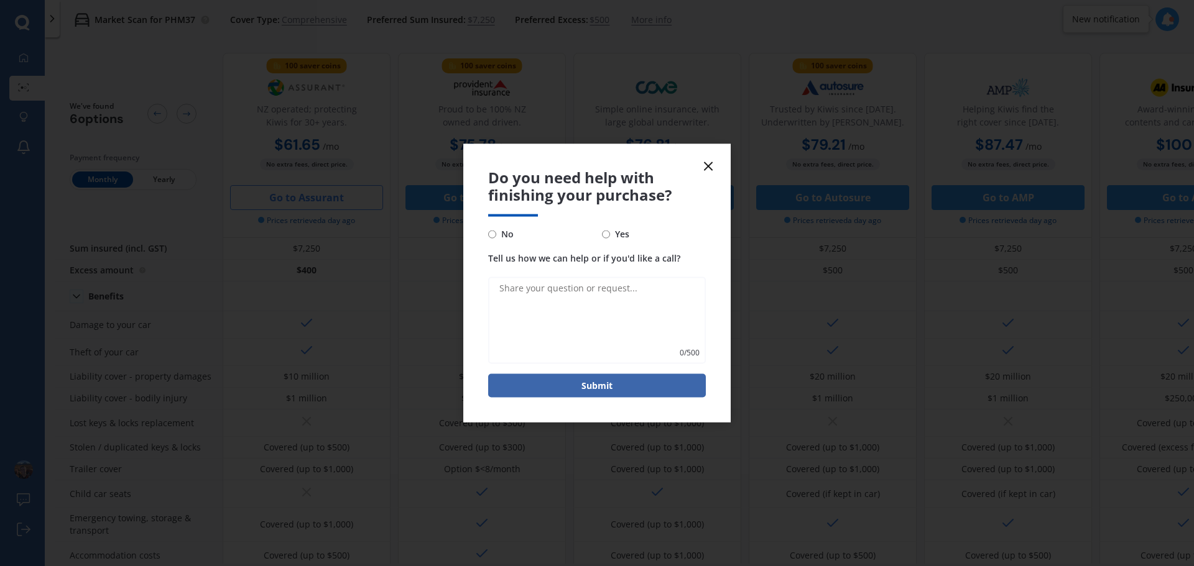
click at [708, 167] on icon at bounding box center [708, 166] width 15 height 15
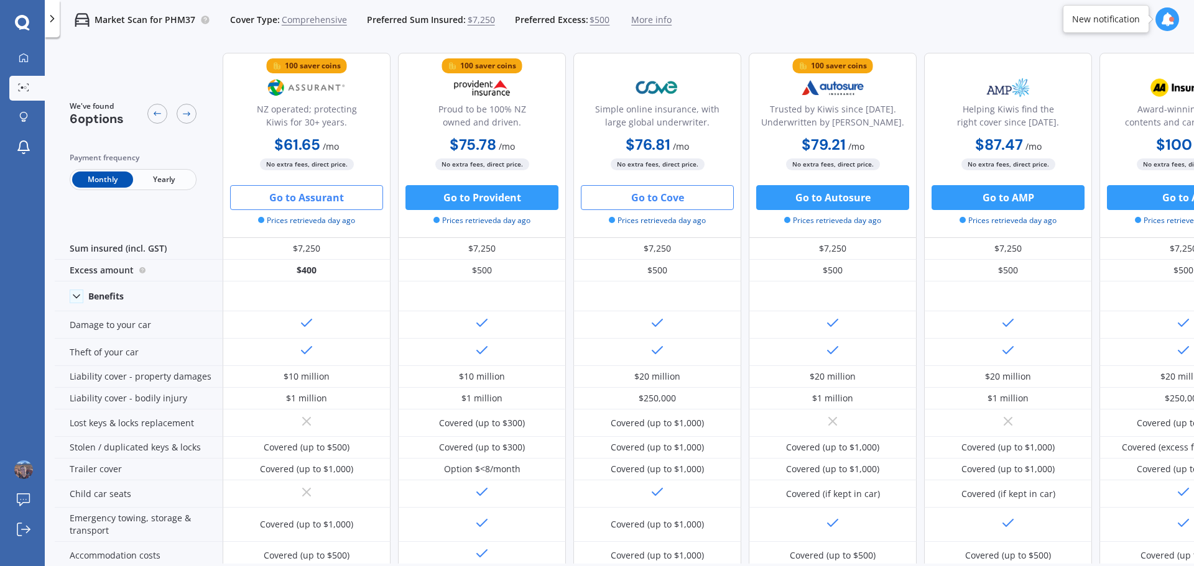
click at [653, 203] on button "Go to Cove" at bounding box center [657, 197] width 153 height 25
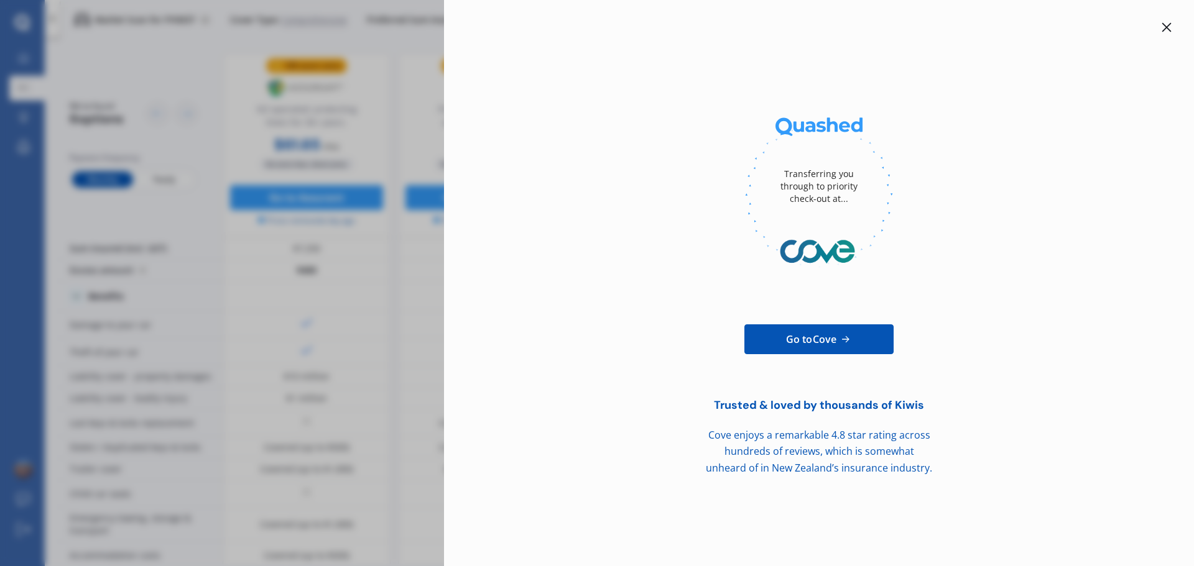
click at [1168, 27] on icon at bounding box center [1166, 27] width 10 height 10
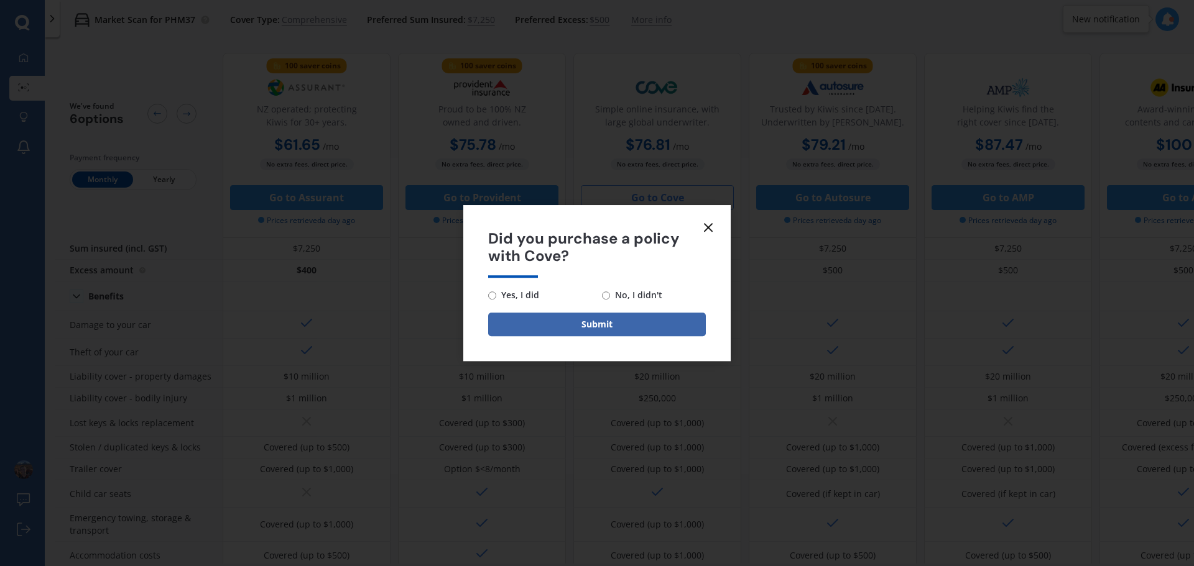
click at [711, 224] on line at bounding box center [707, 227] width 7 height 7
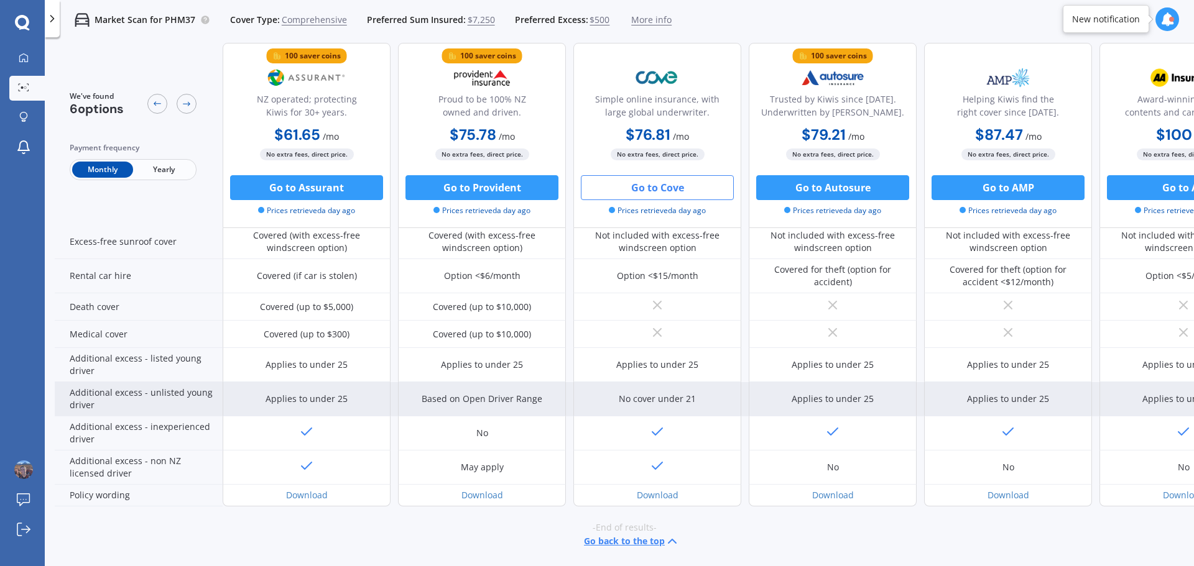
scroll to position [506, 0]
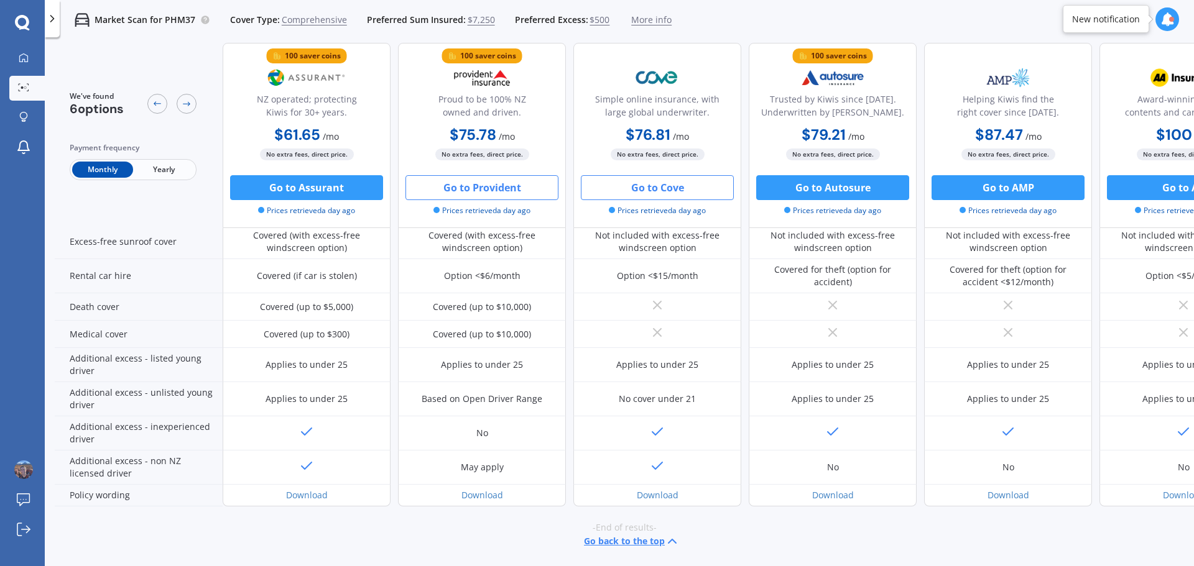
click at [520, 187] on button "Go to Provident" at bounding box center [481, 187] width 153 height 25
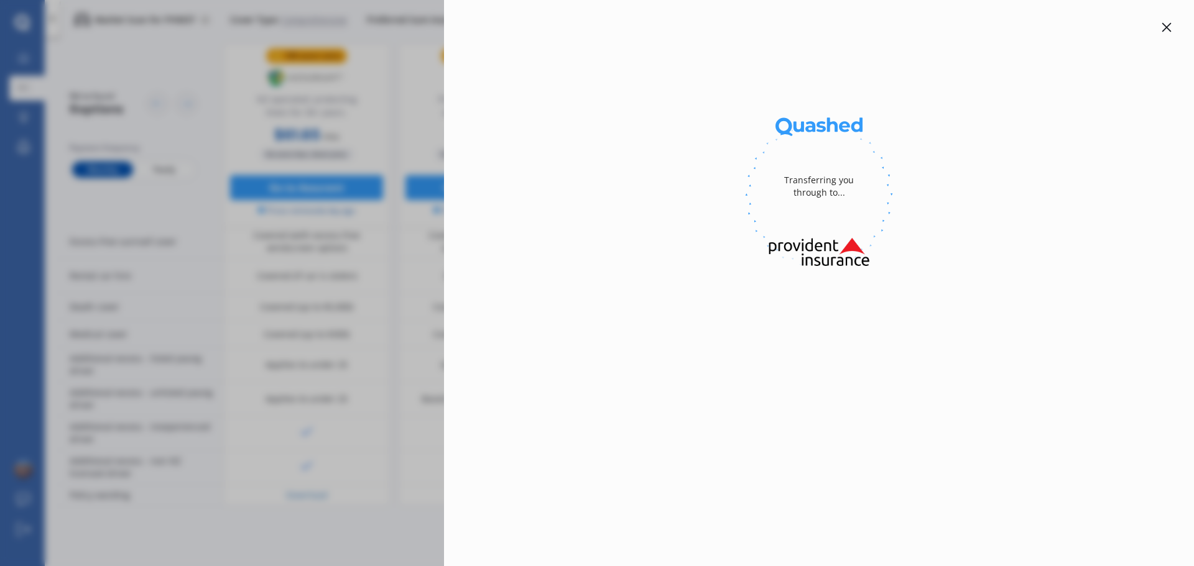
select select "Monthly"
select select "full"
select select "[STREET_ADDRESS]"
select select "TOYOTA"
select select "AQUA"
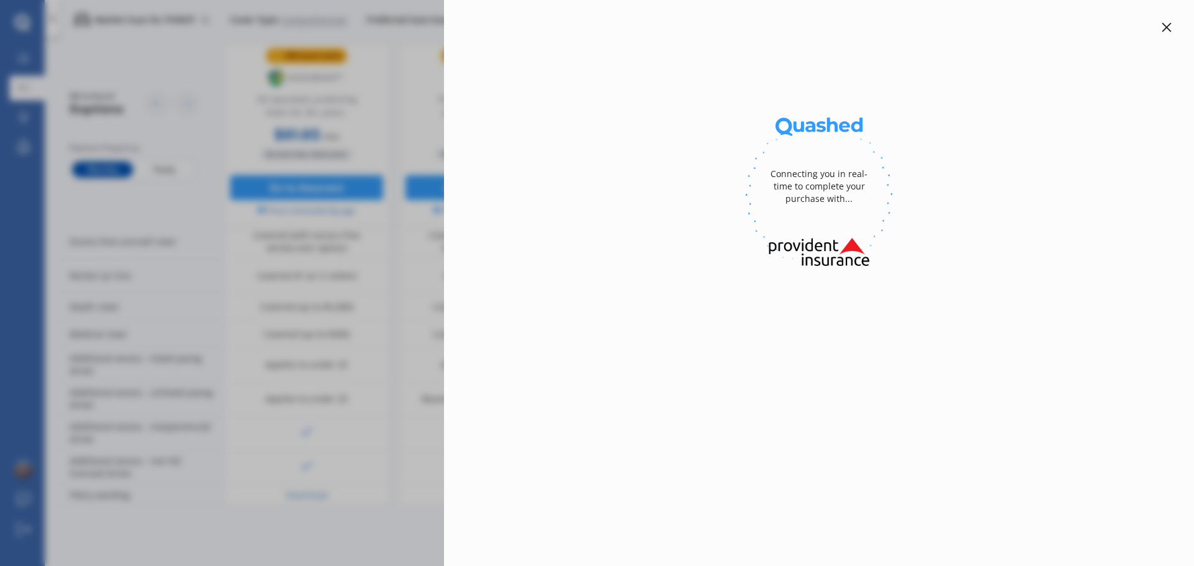
select select "NO"
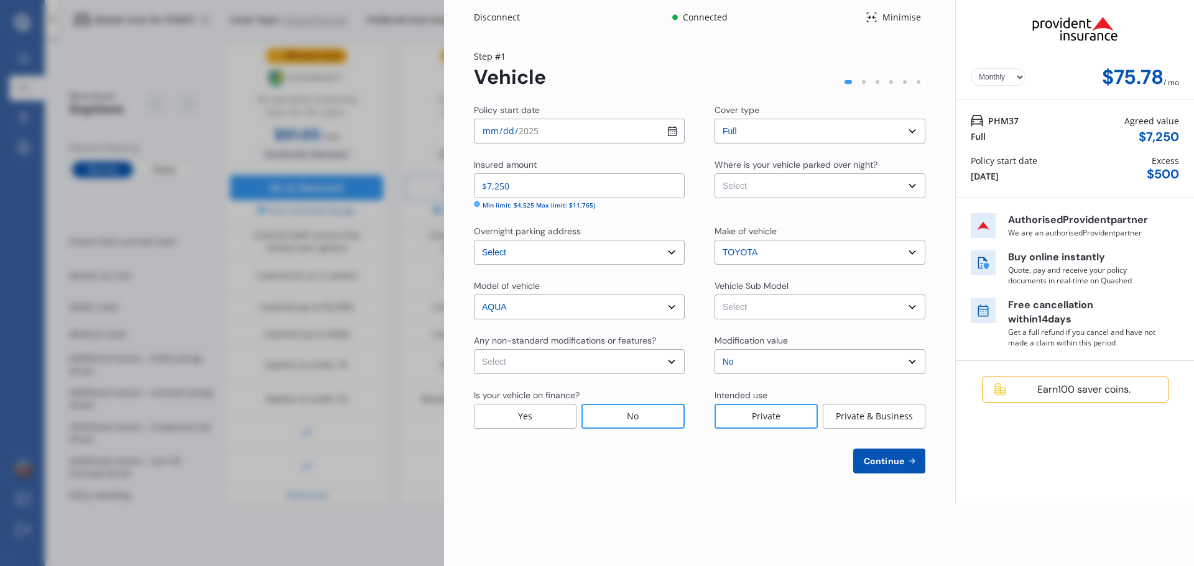
click at [669, 77] on div "Step # 1 Vehicle" at bounding box center [699, 69] width 451 height 39
click at [913, 182] on select "Select Garage (fully enclosed) Off Street Parking Other" at bounding box center [819, 185] width 211 height 25
click at [912, 181] on select "Select Garage (fully enclosed) Off Street Parking Other" at bounding box center [819, 185] width 211 height 25
select select "OFF-STREET"
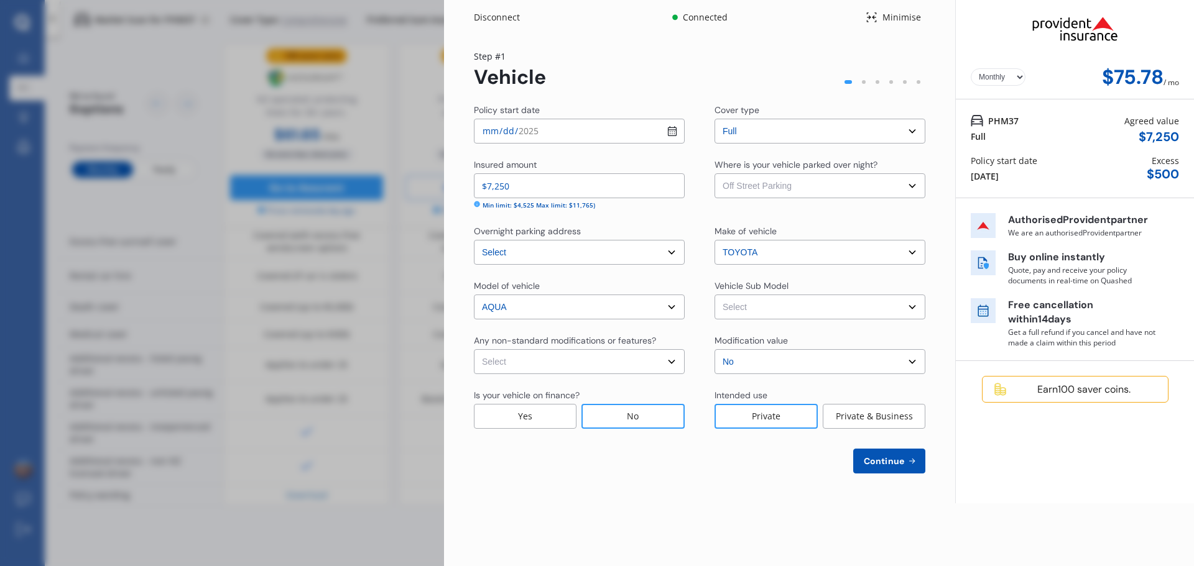
click at [714, 173] on select "Select Garage (fully enclosed) Off Street Parking Other" at bounding box center [819, 185] width 211 height 25
click at [747, 226] on div "Make of vehicle" at bounding box center [745, 231] width 62 height 12
click at [902, 306] on select "Select Aqua NHP10 L Hatchback 5dr CVT 1sp 1.5i/45kW Hybrid [IMP] Aqua NHP10 G H…" at bounding box center [819, 307] width 211 height 25
click at [834, 292] on div "Vehicle Sub Model" at bounding box center [819, 287] width 211 height 15
drag, startPoint x: 831, startPoint y: 305, endPoint x: 831, endPoint y: 312, distance: 6.9
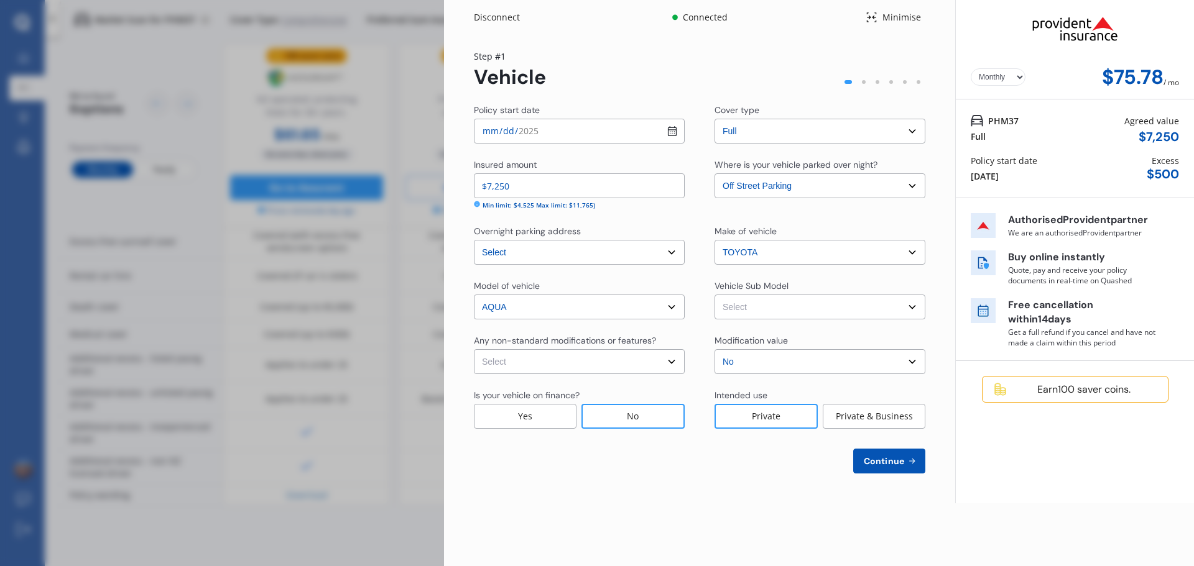
click at [831, 305] on select "Select Aqua NHP10 L Hatchback 5dr CVT 1sp 1.5i/45kW Hybrid [IMP] Aqua NHP10 G H…" at bounding box center [819, 307] width 211 height 25
select select "NZVTOYO2013AEDY"
click at [714, 295] on select "Select Aqua NHP10 L Hatchback 5dr CVT 1sp 1.5i/45kW Hybrid [IMP] Aqua NHP10 G H…" at bounding box center [819, 307] width 211 height 25
click at [854, 313] on select "Select Aqua NHP10 L Hatchback 5dr CVT 1sp 1.5i/45kW Hybrid [IMP] Aqua NHP10 G H…" at bounding box center [819, 307] width 211 height 25
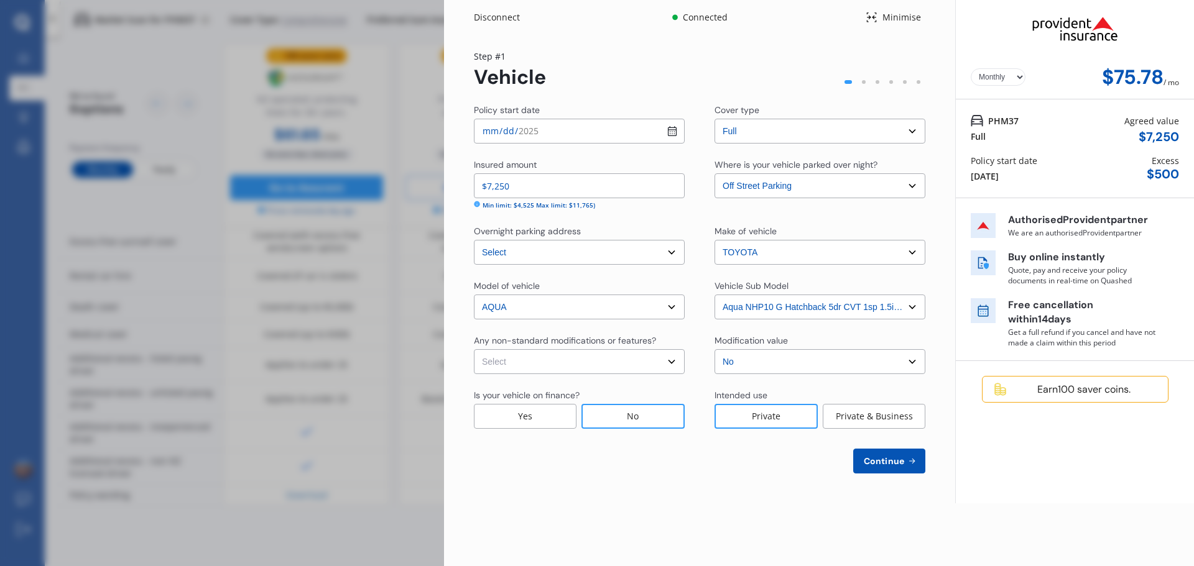
click at [675, 362] on select "Select None [MEDICAL_DATA] System(NOS) Roll Cage Full Racing Harness" at bounding box center [579, 361] width 211 height 25
select select "none"
click at [474, 349] on select "Select None [MEDICAL_DATA] System(NOS) Roll Cage Full Racing Harness" at bounding box center [579, 361] width 211 height 25
drag, startPoint x: 889, startPoint y: 454, endPoint x: 893, endPoint y: 448, distance: 7.5
click at [890, 452] on button "Continue" at bounding box center [889, 461] width 72 height 25
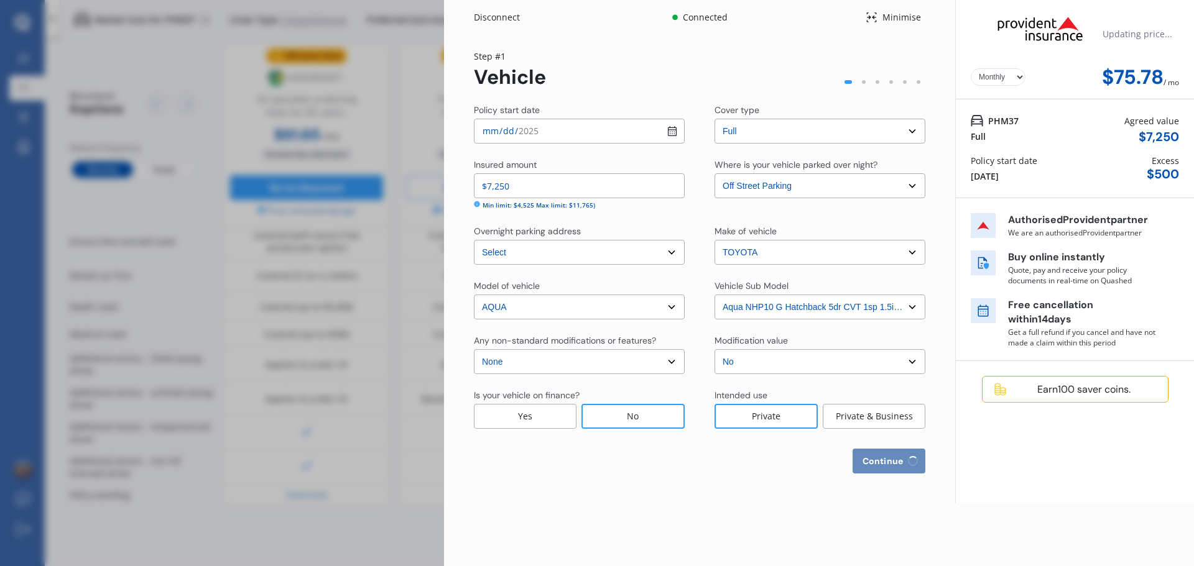
select select "05"
select select "12"
select select "1978"
select select "NZ_FULL"
select select "0"
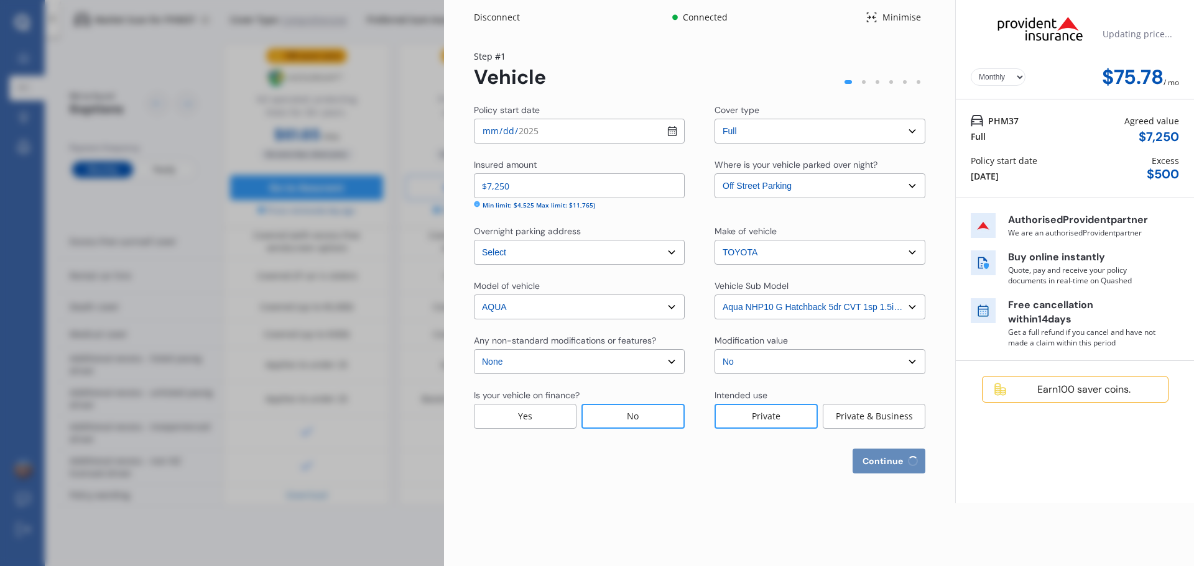
select select "25"
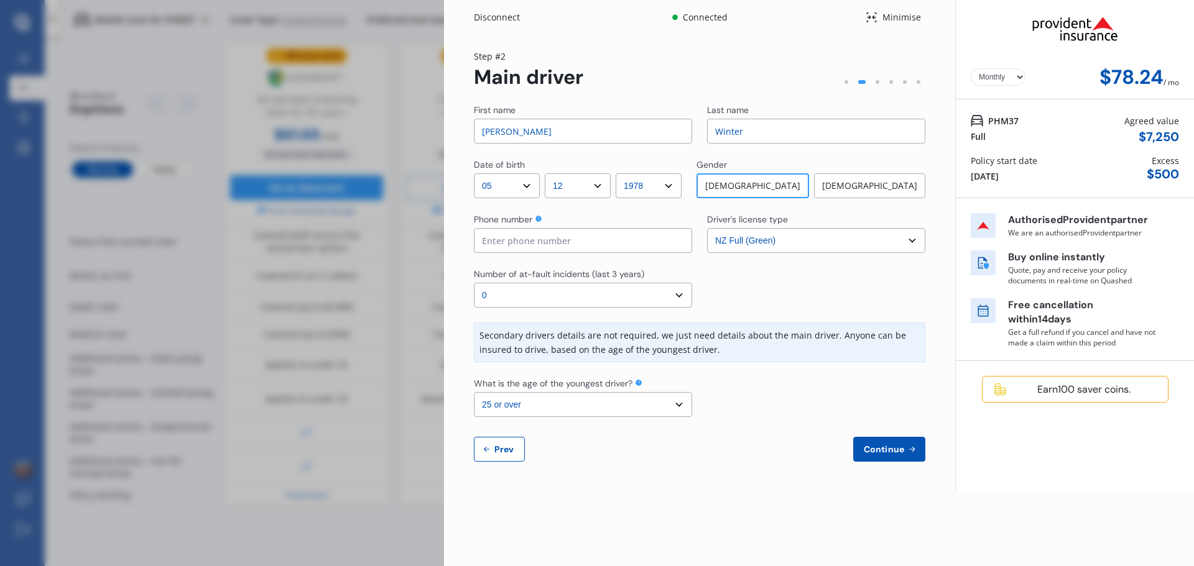
drag, startPoint x: 988, startPoint y: 65, endPoint x: 990, endPoint y: 72, distance: 7.1
click at [987, 68] on div "Yearly Monthly $78.24 / mo" at bounding box center [1075, 49] width 238 height 99
drag, startPoint x: 990, startPoint y: 72, endPoint x: 995, endPoint y: 84, distance: 13.1
click at [990, 72] on select "Yearly Monthly" at bounding box center [998, 76] width 55 height 17
select select "Yearly"
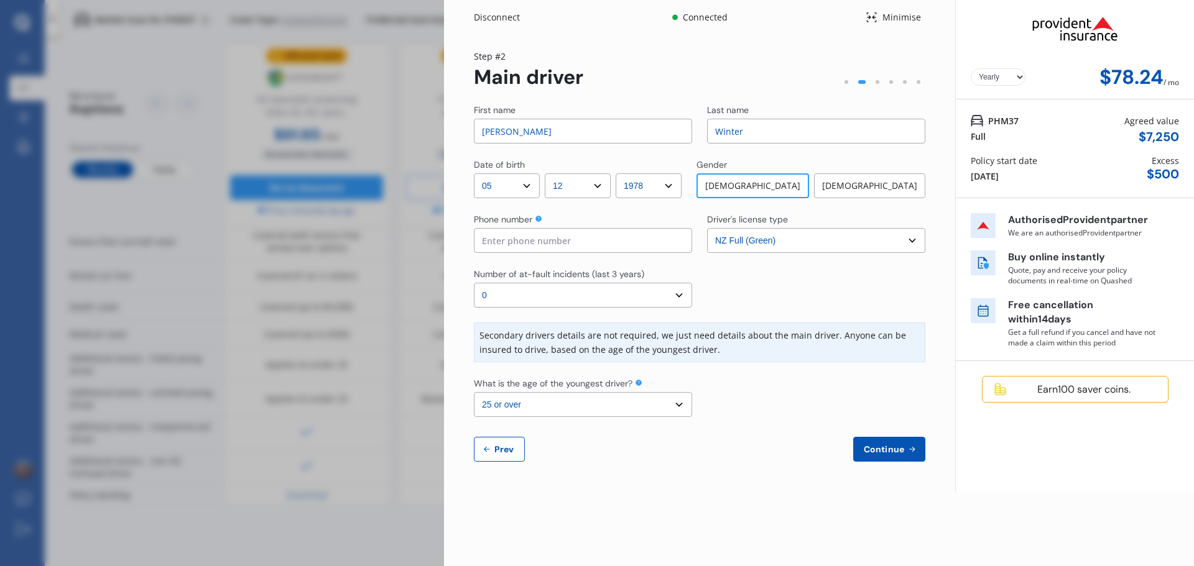
click at [971, 68] on select "Yearly Monthly" at bounding box center [998, 76] width 55 height 17
click at [519, 134] on input "[PERSON_NAME]" at bounding box center [583, 131] width 218 height 25
type input "[PERSON_NAME]"
click at [732, 440] on div "Continue Prev" at bounding box center [699, 449] width 451 height 25
click at [608, 253] on div "First name [PERSON_NAME] Last name Winter Date of birth DD 01 02 03 04 05 06 07…" at bounding box center [699, 283] width 451 height 358
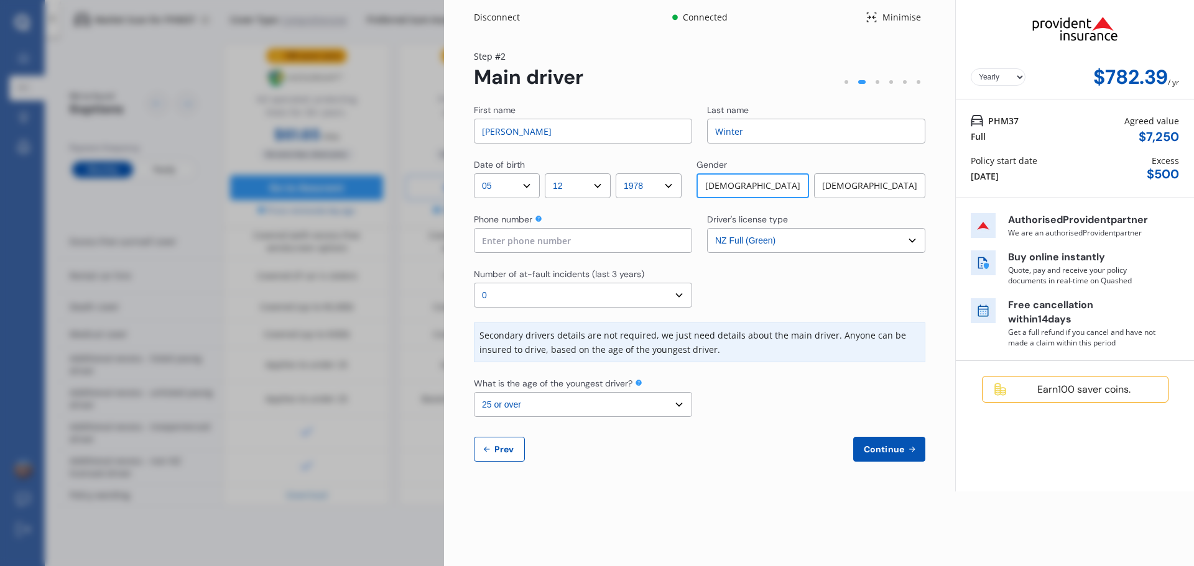
click at [601, 244] on input at bounding box center [583, 240] width 218 height 25
type input "0212618535"
click at [680, 407] on select "Select the age of the youngest driver. 16 17 18 19 20 21 22 23 24 25 or over" at bounding box center [583, 404] width 218 height 25
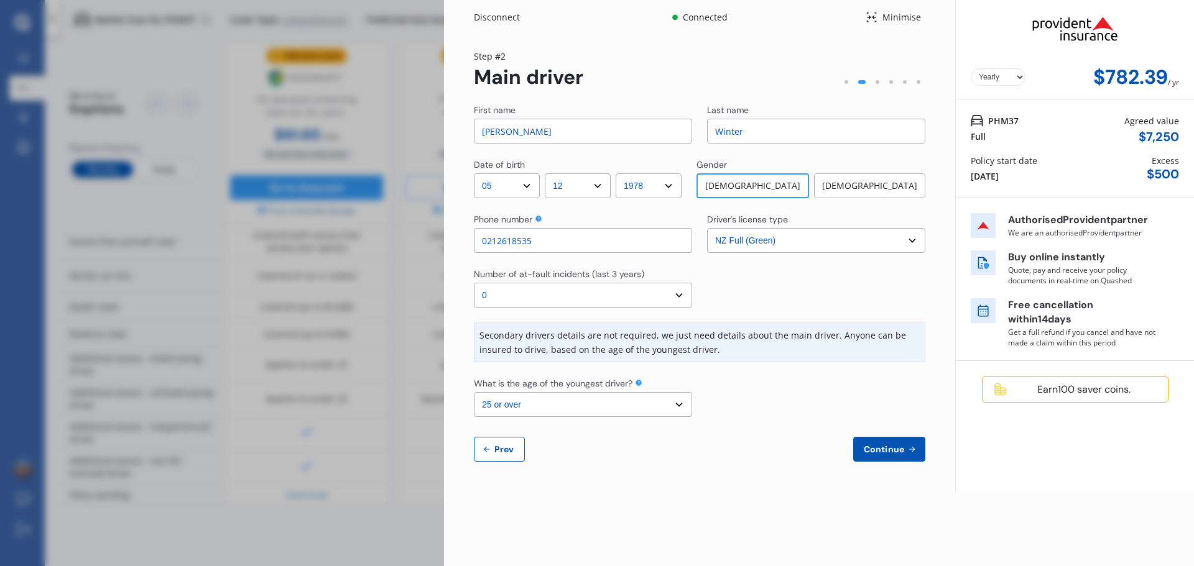
select select "16"
click at [474, 392] on select "Select the age of the youngest driver. 16 17 18 19 20 21 22 23 24 25 or over" at bounding box center [583, 404] width 218 height 25
drag, startPoint x: 583, startPoint y: 133, endPoint x: 381, endPoint y: 144, distance: 203.0
click at [381, 144] on div "Disconnect Connected Minimise Yearly Monthly $782.39 / yr Step # 2 Main driver …" at bounding box center [597, 283] width 1194 height 566
type input "[PERSON_NAME]"
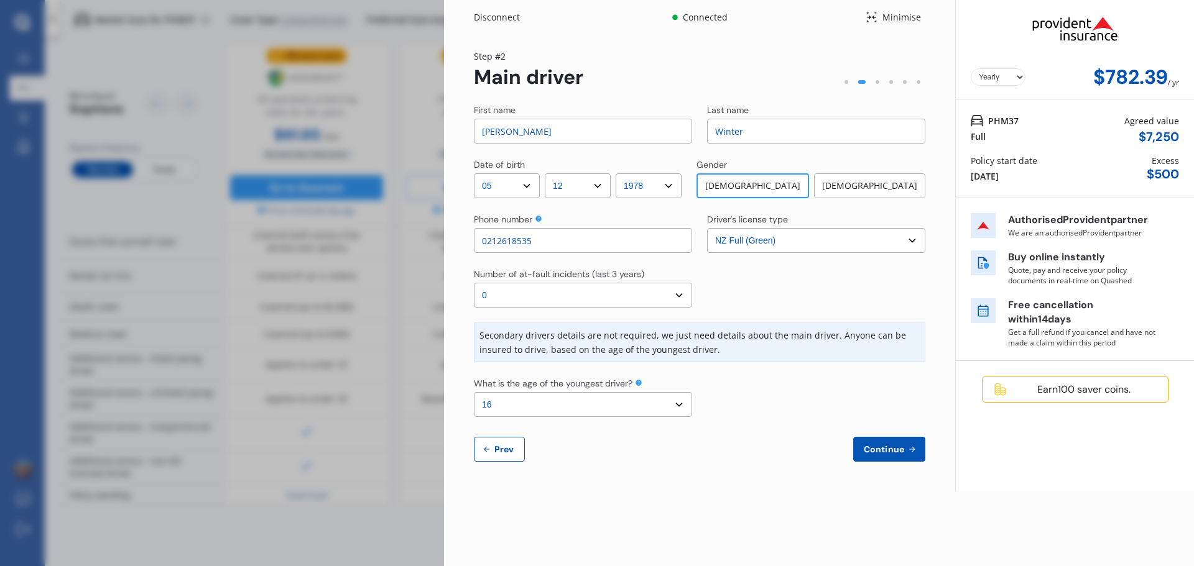
select select "01"
select select "19"
click at [607, 187] on select "MM 01 02 03 04 05 06 07 08 09 10 11 12" at bounding box center [578, 185] width 66 height 25
select select "09"
click at [548, 173] on select "MM 01 02 03 04 05 06 07 08 09 10 11 12" at bounding box center [578, 185] width 66 height 25
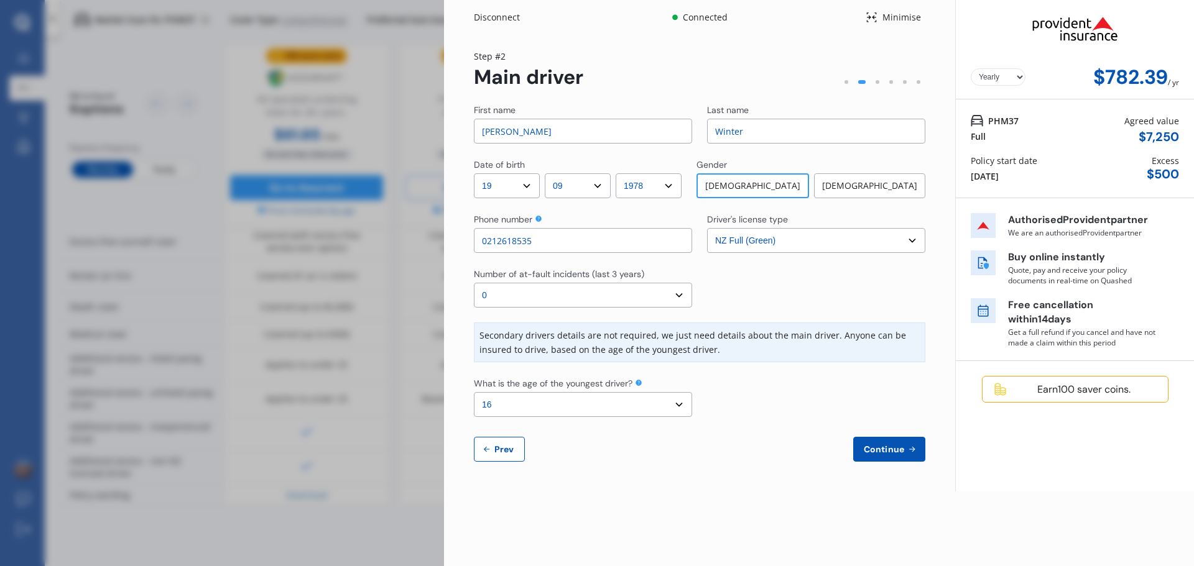
click at [677, 186] on select "YYYY 2009 2008 2007 2006 2005 2004 2003 2002 2001 2000 1999 1998 1997 1996 1995…" at bounding box center [649, 185] width 66 height 25
select select "2008"
click at [622, 173] on select "YYYY 2009 2008 2007 2006 2005 2004 2003 2002 2001 2000 1999 1998 1997 1996 1995…" at bounding box center [649, 185] width 66 height 25
click at [897, 437] on button "Continue" at bounding box center [889, 449] width 72 height 25
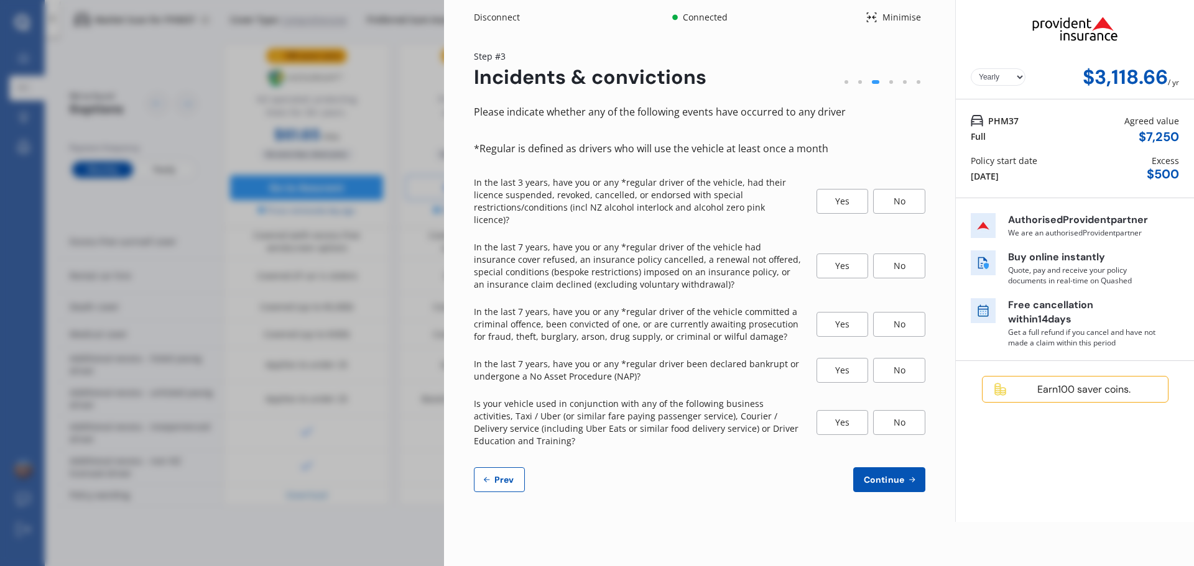
click at [874, 131] on div "Please indicate whether any of the following events have occurred to any driver…" at bounding box center [699, 298] width 451 height 389
